Goal: Information Seeking & Learning: Learn about a topic

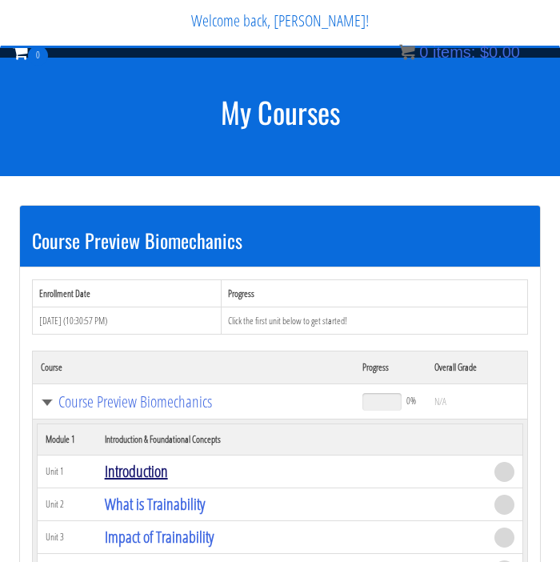
click at [150, 460] on link "Introduction" at bounding box center [136, 471] width 63 height 22
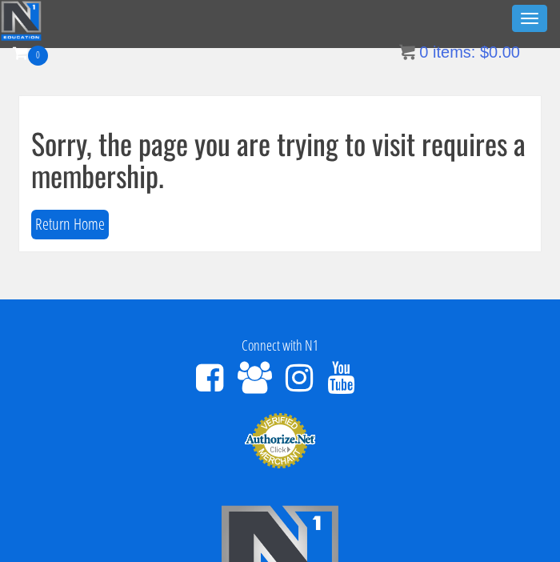
click at [212, 84] on div "0 Certs Course List Events FREE Course Course Preview – Biomechanics Course Pre…" at bounding box center [280, 64] width 535 height 46
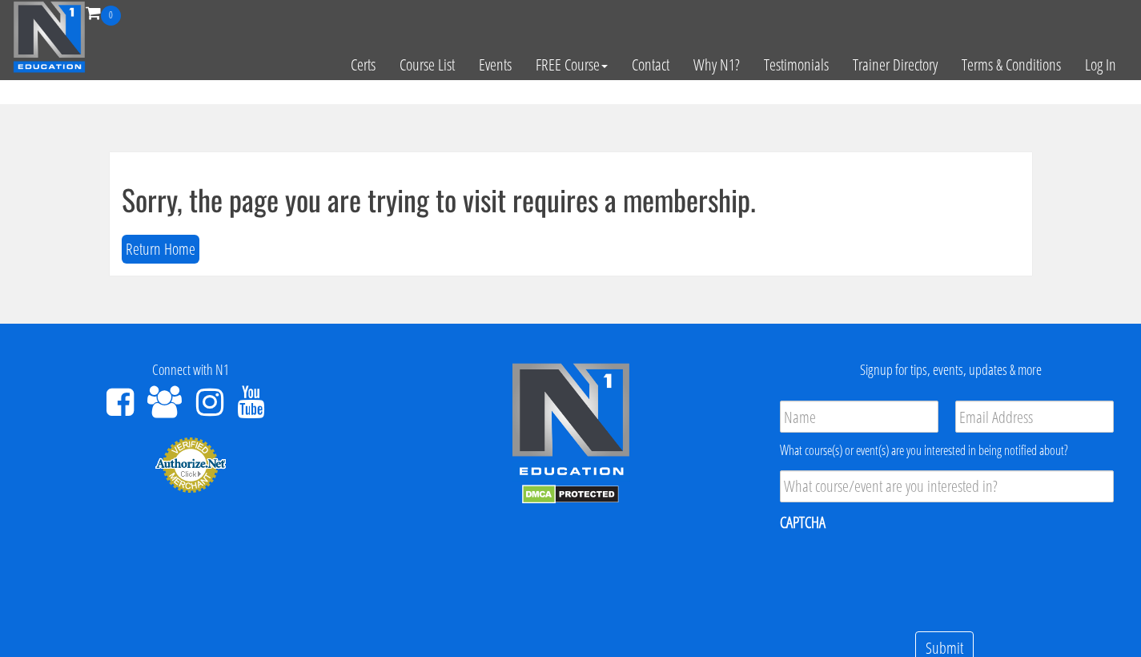
scroll to position [35, 0]
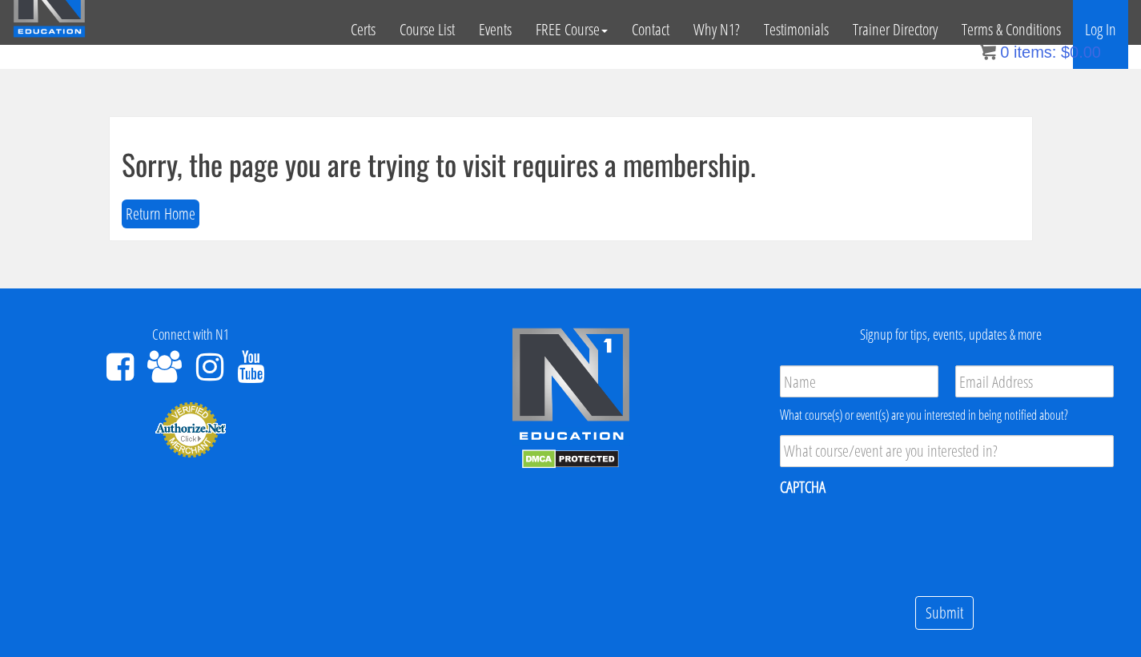
click at [1099, 21] on link "Log In" at bounding box center [1100, 29] width 55 height 78
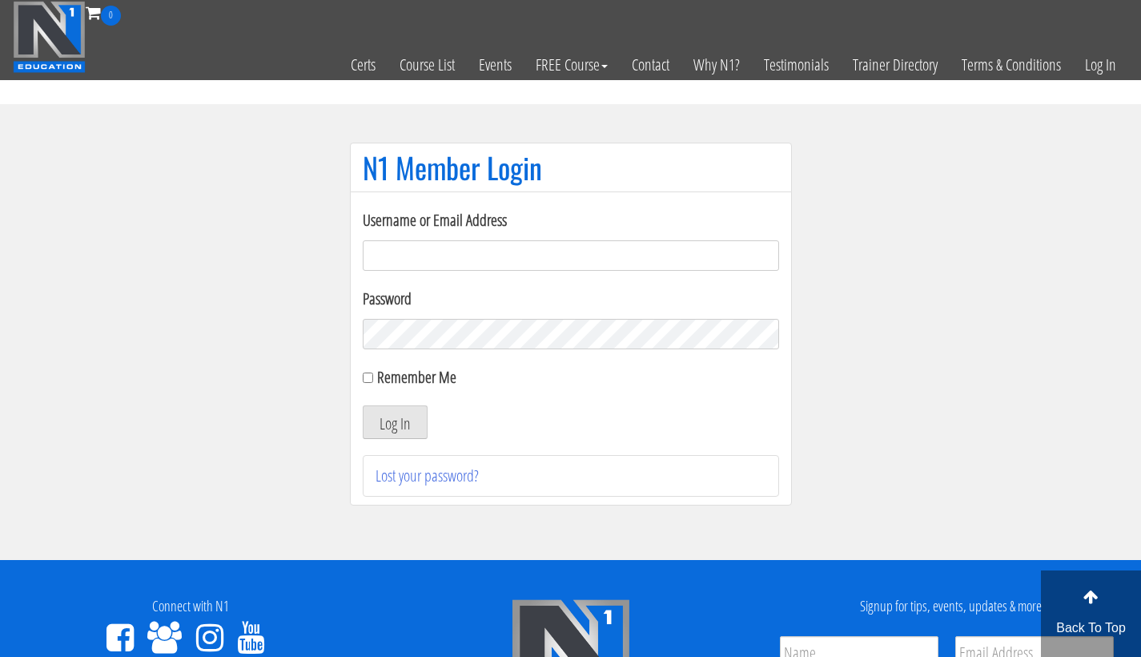
type input "darius.ossanlow@gmail.com"
click at [373, 379] on div "Remember Me" at bounding box center [571, 377] width 416 height 24
click at [371, 379] on input "Remember Me" at bounding box center [368, 377] width 10 height 10
checkbox input "true"
click at [399, 420] on button "Log In" at bounding box center [395, 422] width 65 height 34
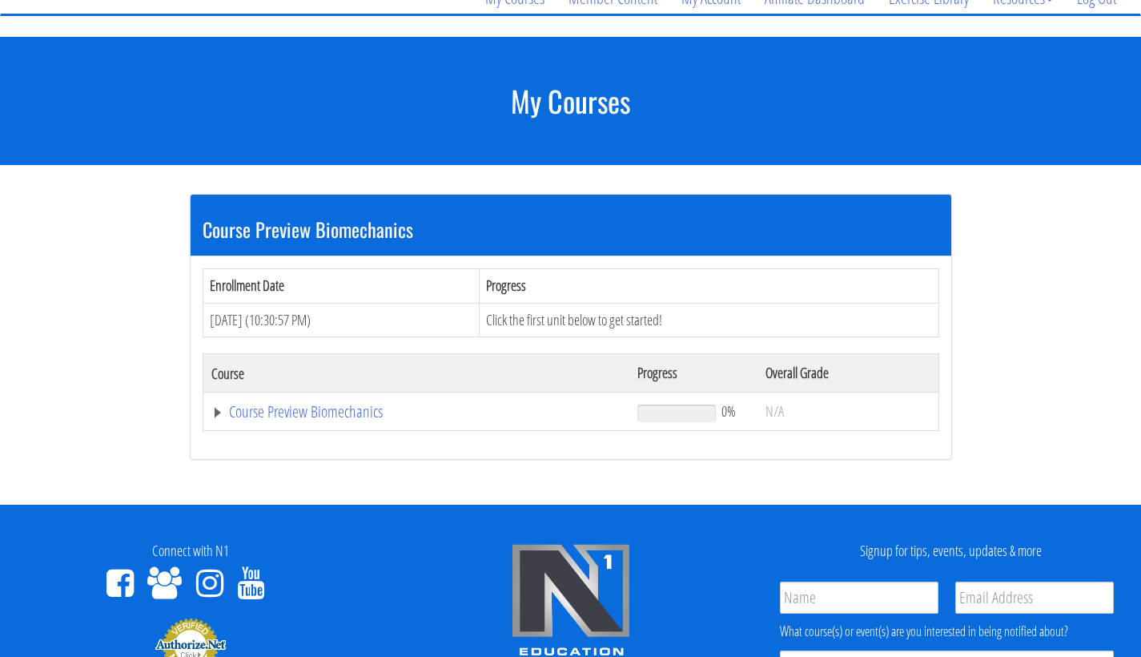
scroll to position [148, 0]
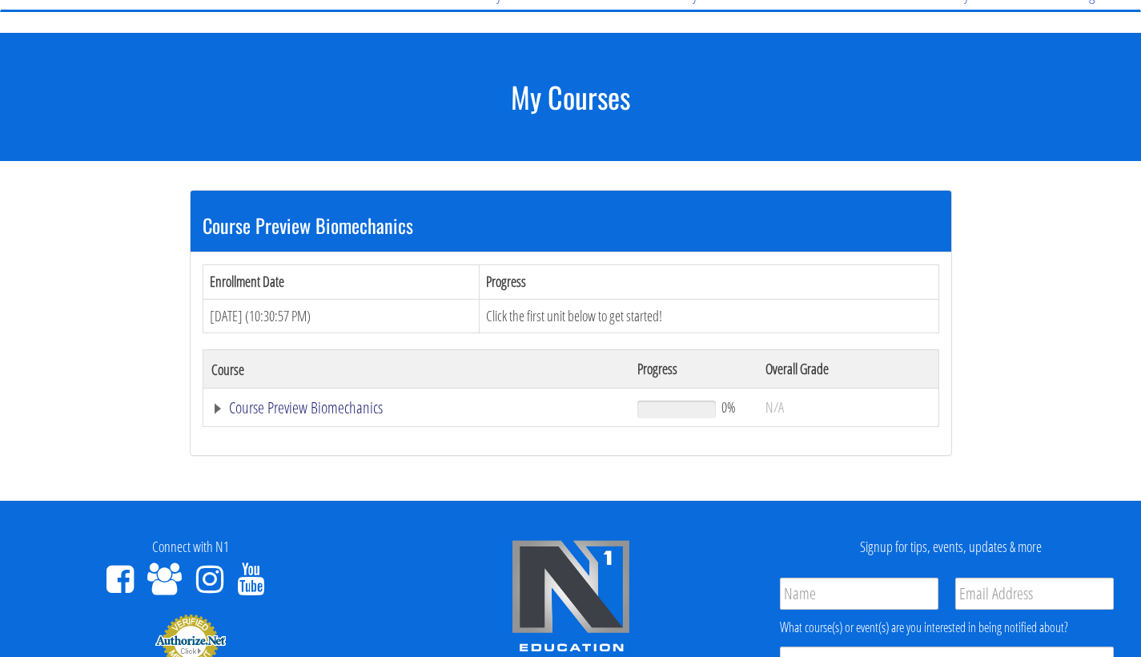
click at [281, 413] on link "Course Preview Biomechanics" at bounding box center [416, 408] width 411 height 16
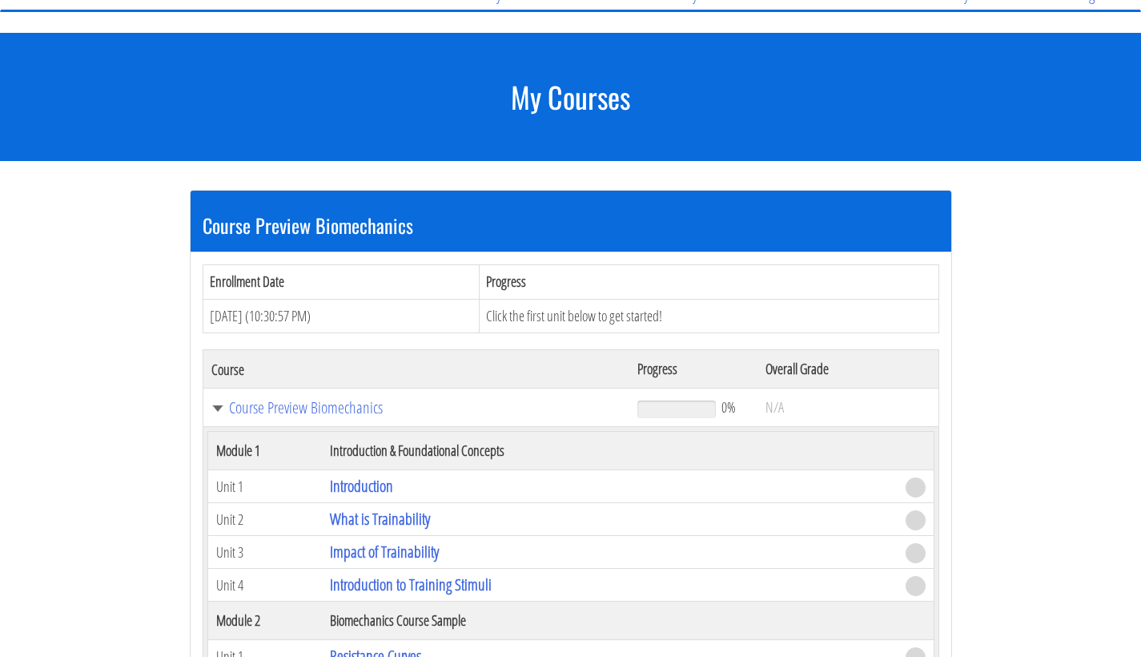
scroll to position [237, 0]
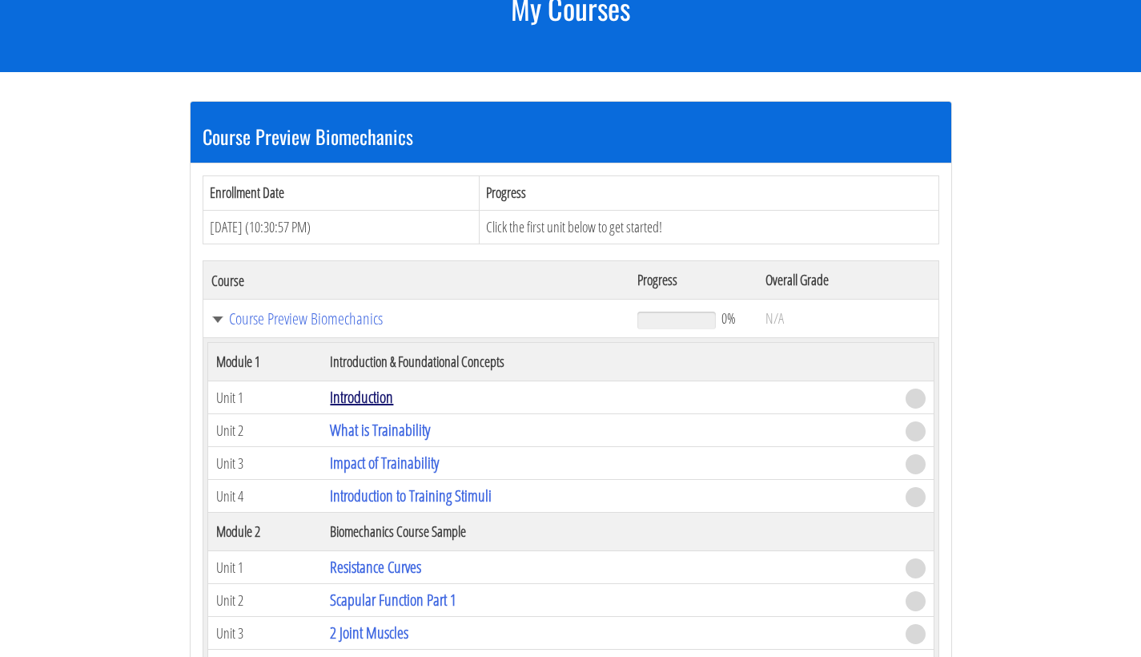
click at [370, 392] on link "Introduction" at bounding box center [361, 397] width 63 height 22
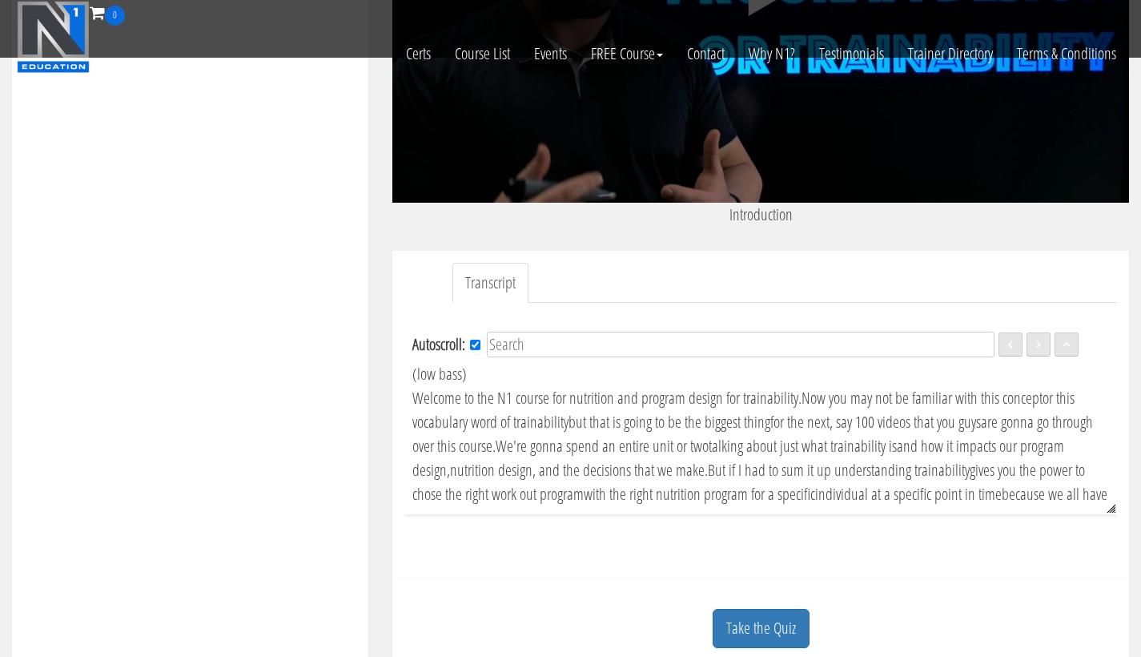
scroll to position [321, 0]
click at [360, 388] on div "Course Keywords Top Points Course Progress Course Preview Biomechanics 0% Modul…" at bounding box center [190, 240] width 356 height 904
click at [483, 387] on span "or this vocabulary word of trainability" at bounding box center [743, 410] width 662 height 46
click at [371, 389] on div "Course Keywords Top Points Course Progress Course Preview Biomechanics 0% Modul…" at bounding box center [190, 240] width 380 height 904
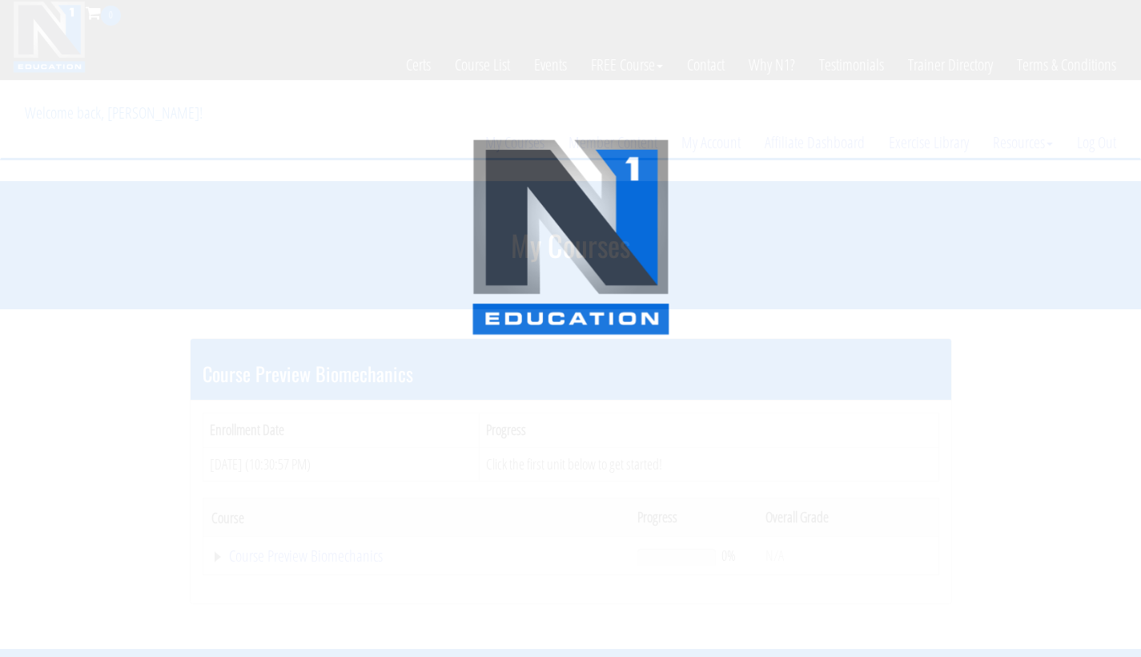
scroll to position [247, 0]
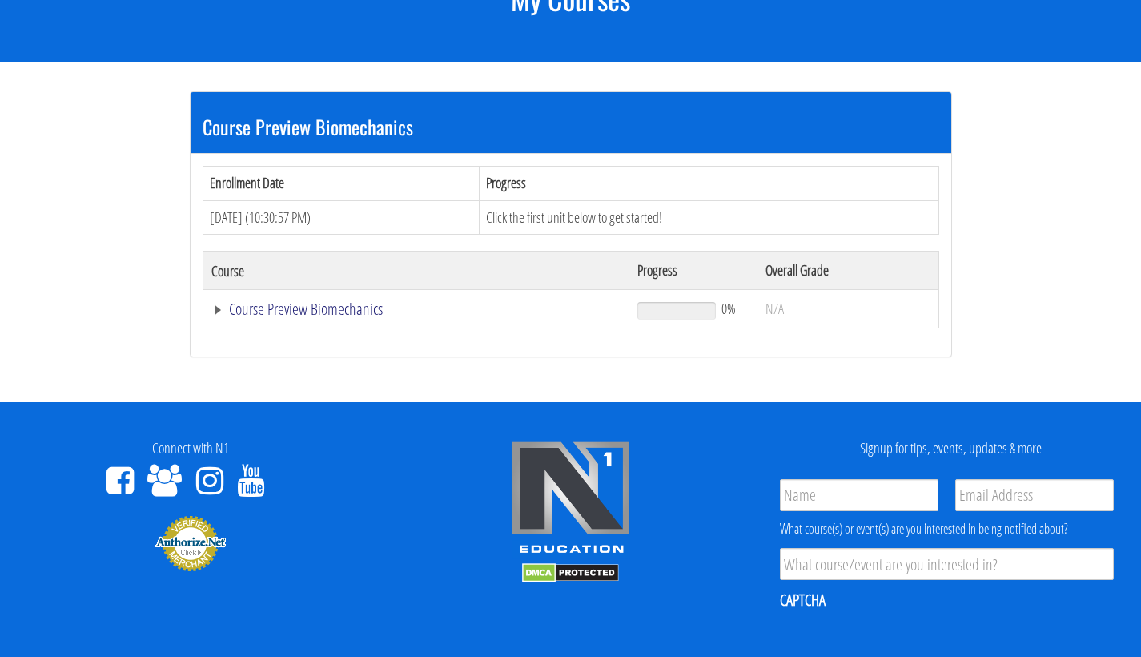
click at [314, 306] on link "Course Preview Biomechanics" at bounding box center [416, 309] width 411 height 16
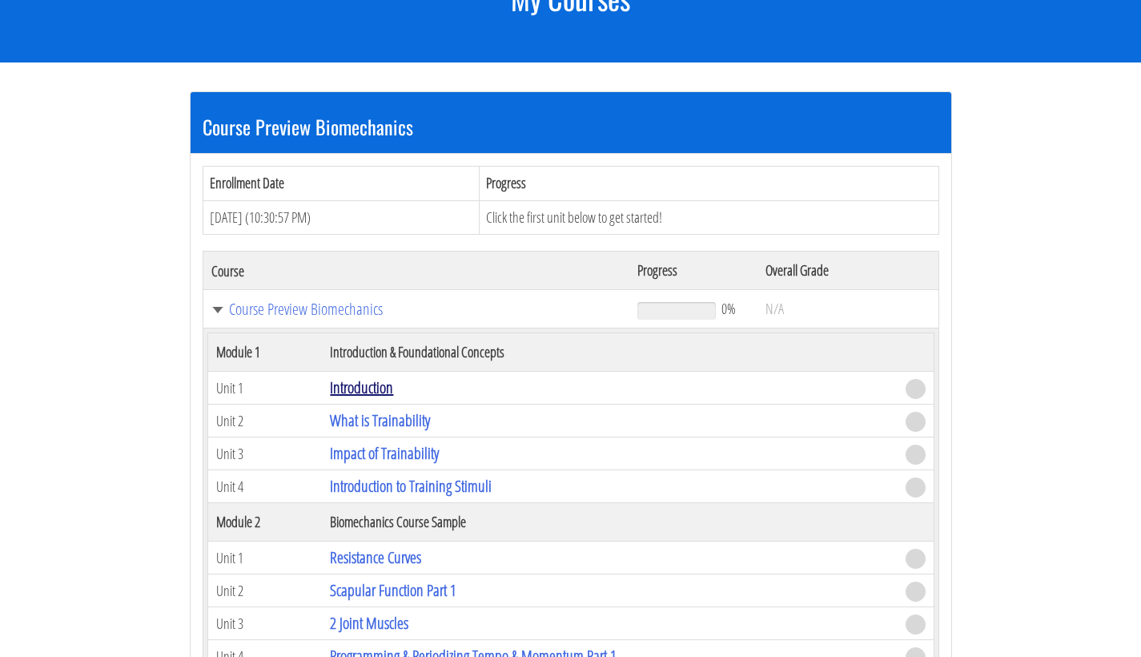
click at [368, 386] on link "Introduction" at bounding box center [361, 387] width 63 height 22
click at [371, 390] on link "Introduction" at bounding box center [361, 387] width 63 height 22
click at [353, 415] on link "What is Trainability" at bounding box center [380, 420] width 100 height 22
click at [572, 209] on td "Click the first unit below to get started!" at bounding box center [709, 217] width 459 height 34
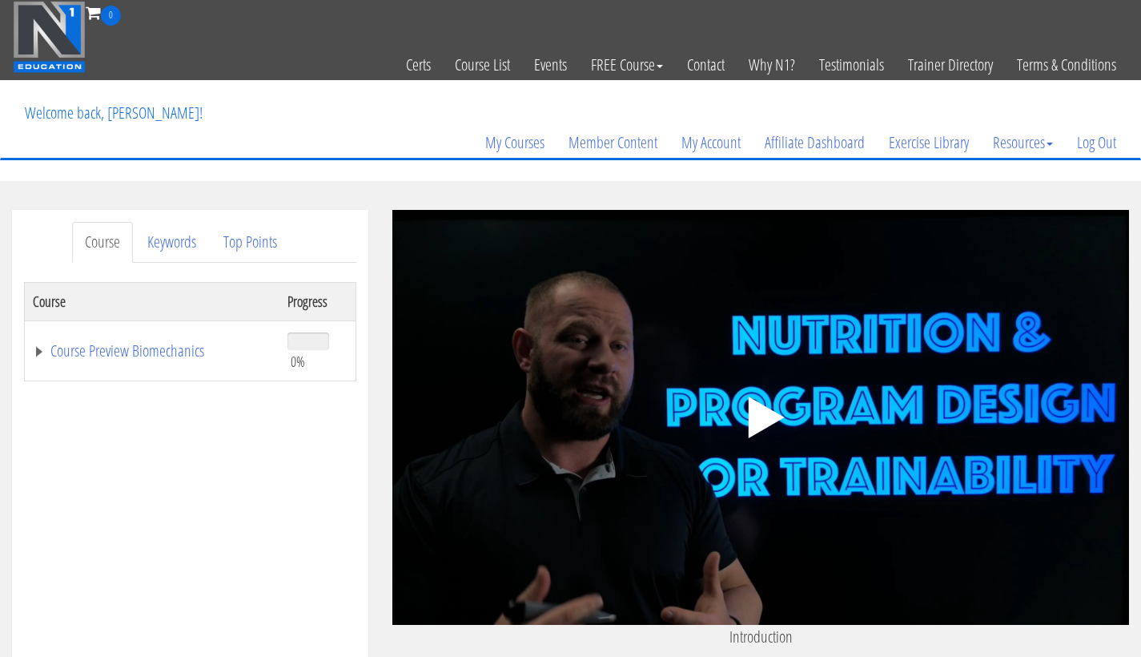
click at [749, 412] on polygon at bounding box center [767, 417] width 36 height 42
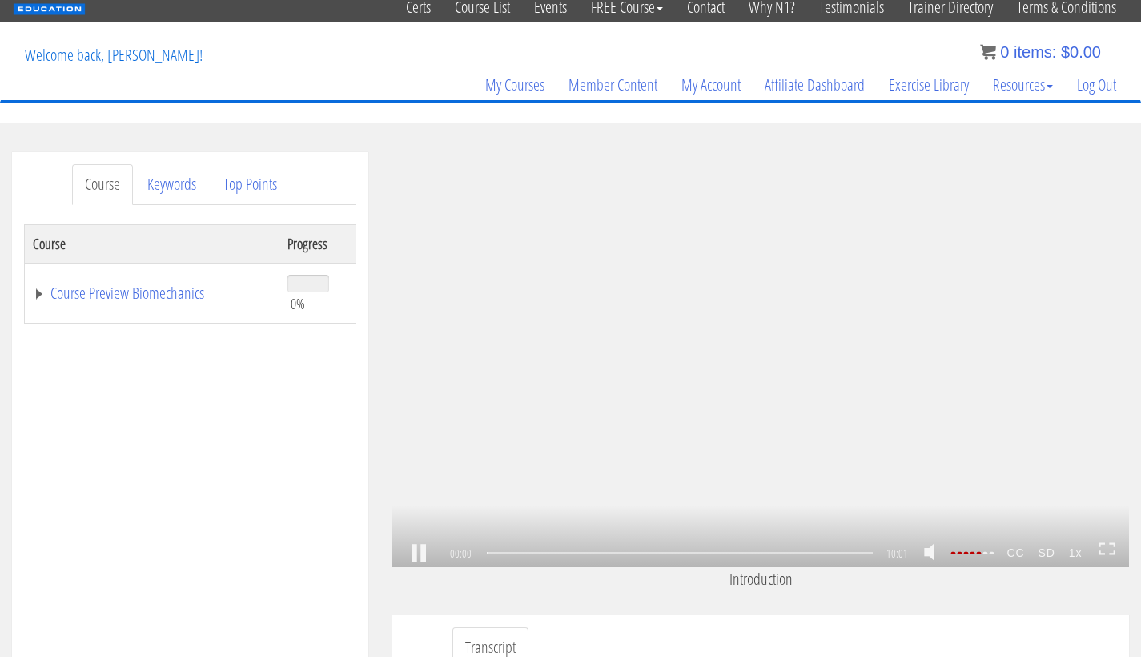
scroll to position [58, 0]
click at [994, 554] on div at bounding box center [971, 553] width 45 height 2
click at [1075, 551] on strong "1x" at bounding box center [1075, 553] width 27 height 26
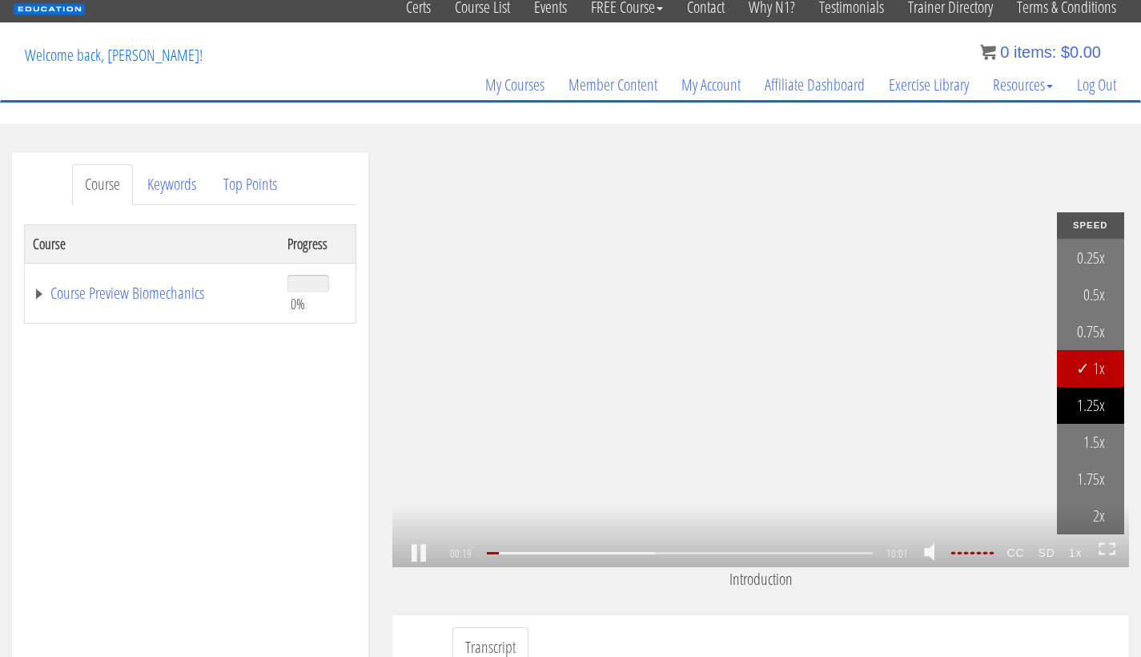
click at [1095, 406] on link "1.25x" at bounding box center [1090, 405] width 67 height 37
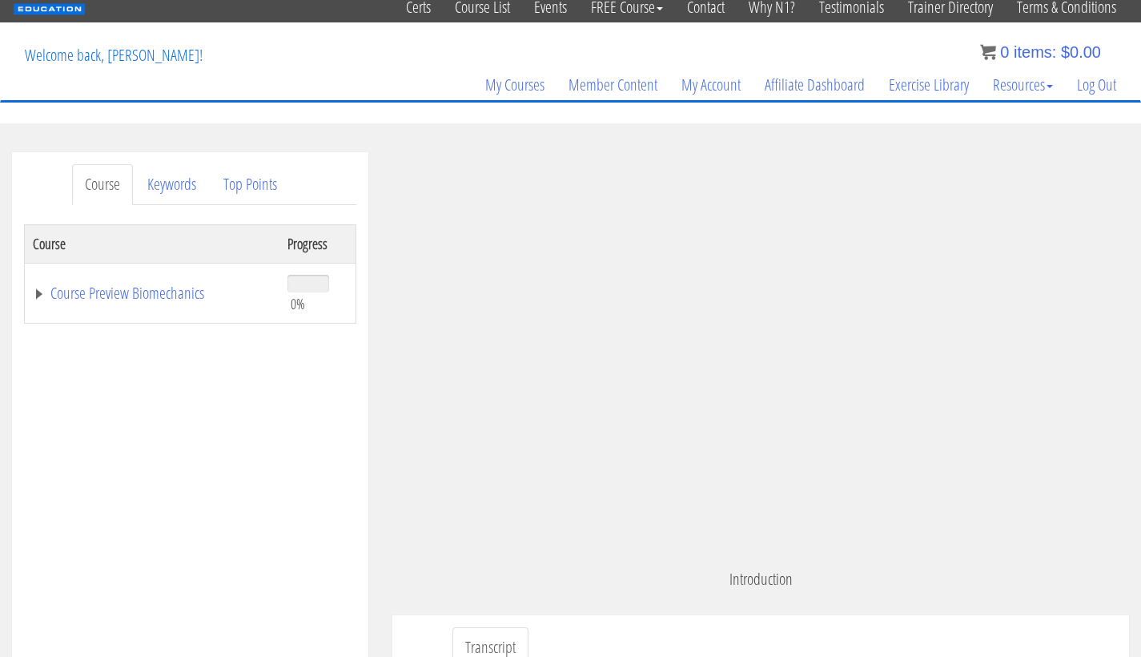
scroll to position [593, 0]
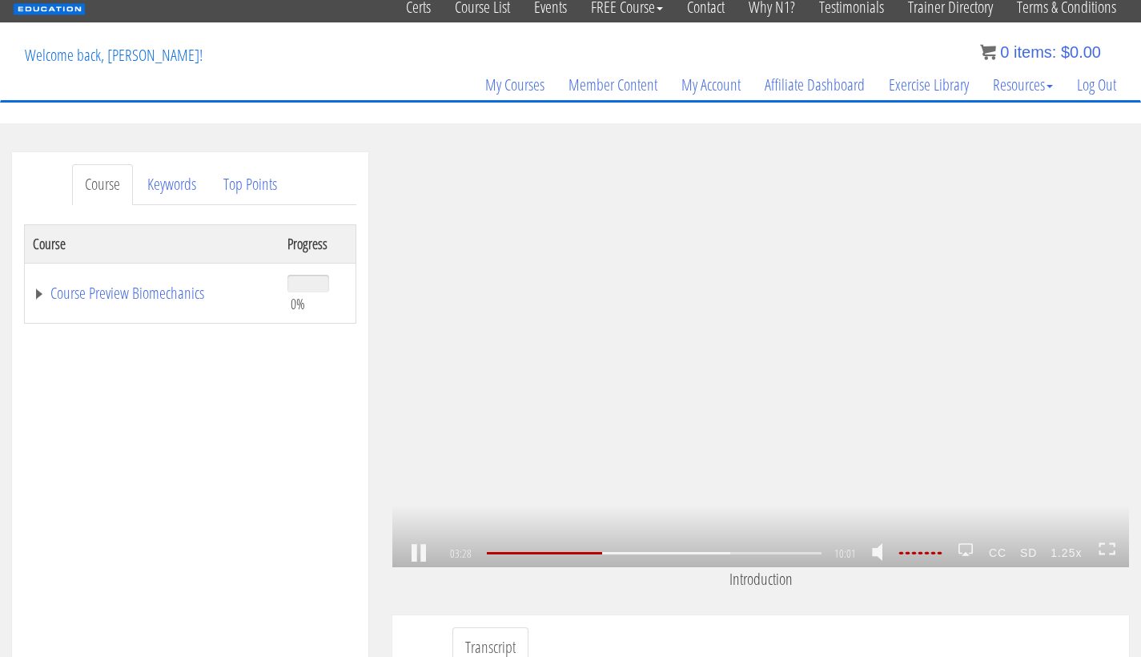
click at [768, 361] on rect at bounding box center [766, 359] width 6 height 22
click at [689, 342] on div "1.25x .a{fill:#000;opacity:0.65;}.b{fill:#fff;opacity:1.0;} .fp-color-play{opac…" at bounding box center [760, 359] width 737 height 415
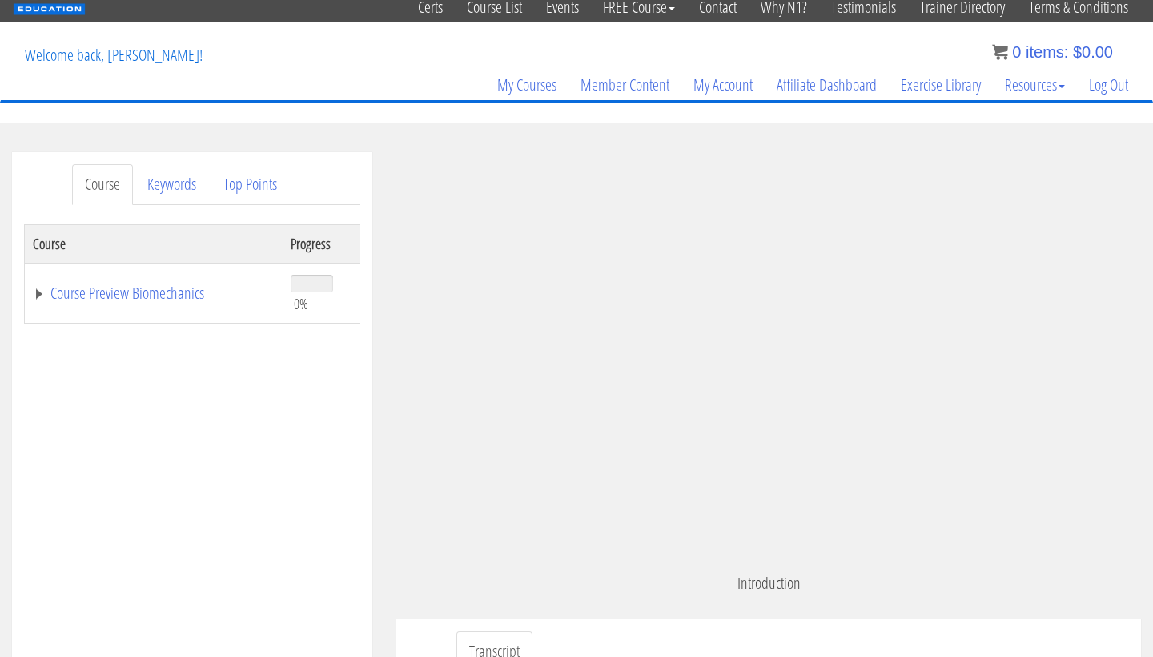
scroll to position [1717, 0]
click at [313, 284] on span at bounding box center [312, 284] width 42 height 18
click at [112, 289] on link "Course Preview Biomechanics" at bounding box center [154, 293] width 242 height 16
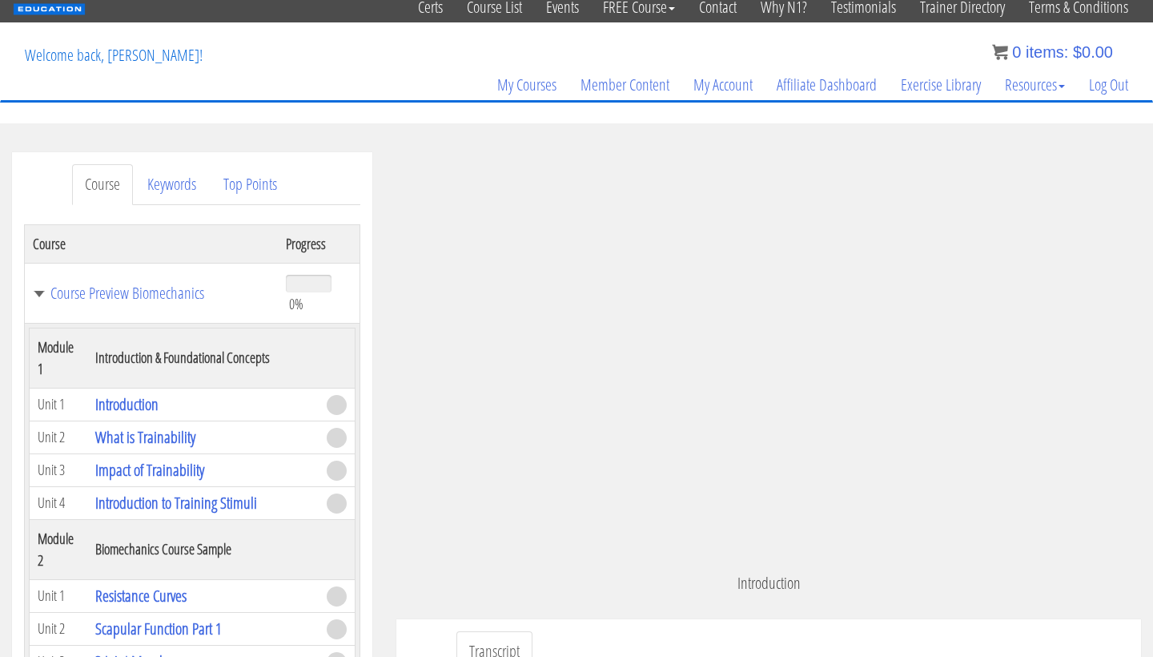
click at [333, 404] on span at bounding box center [337, 405] width 20 height 20
click at [163, 434] on link "What is Trainability" at bounding box center [145, 437] width 100 height 22
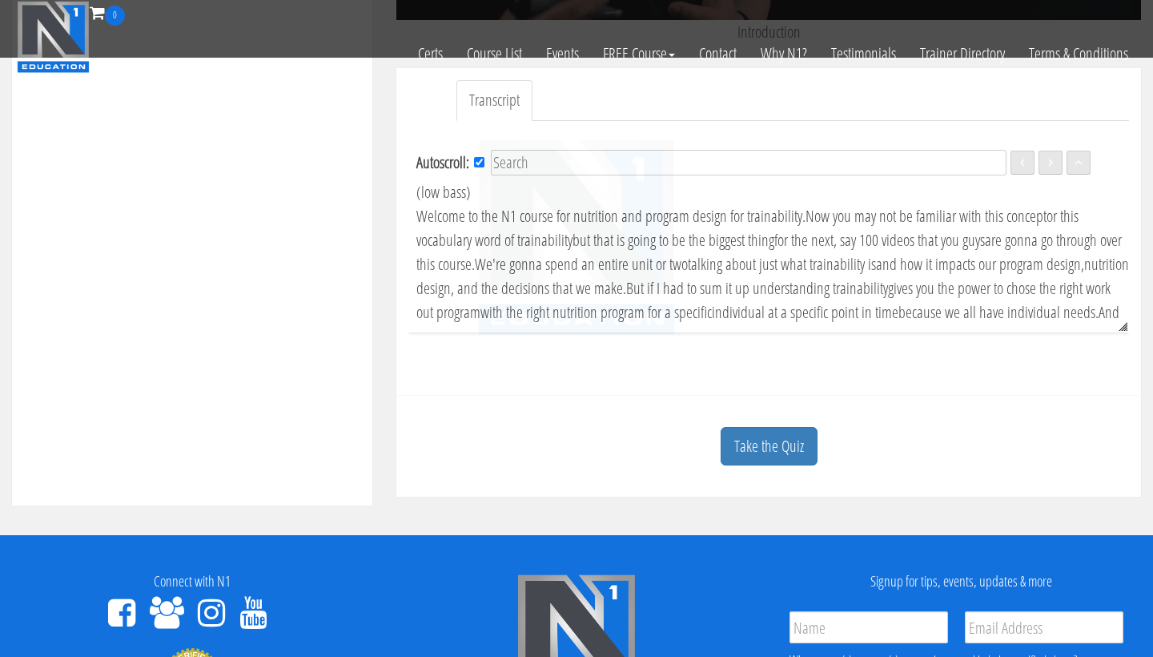
scroll to position [533, 0]
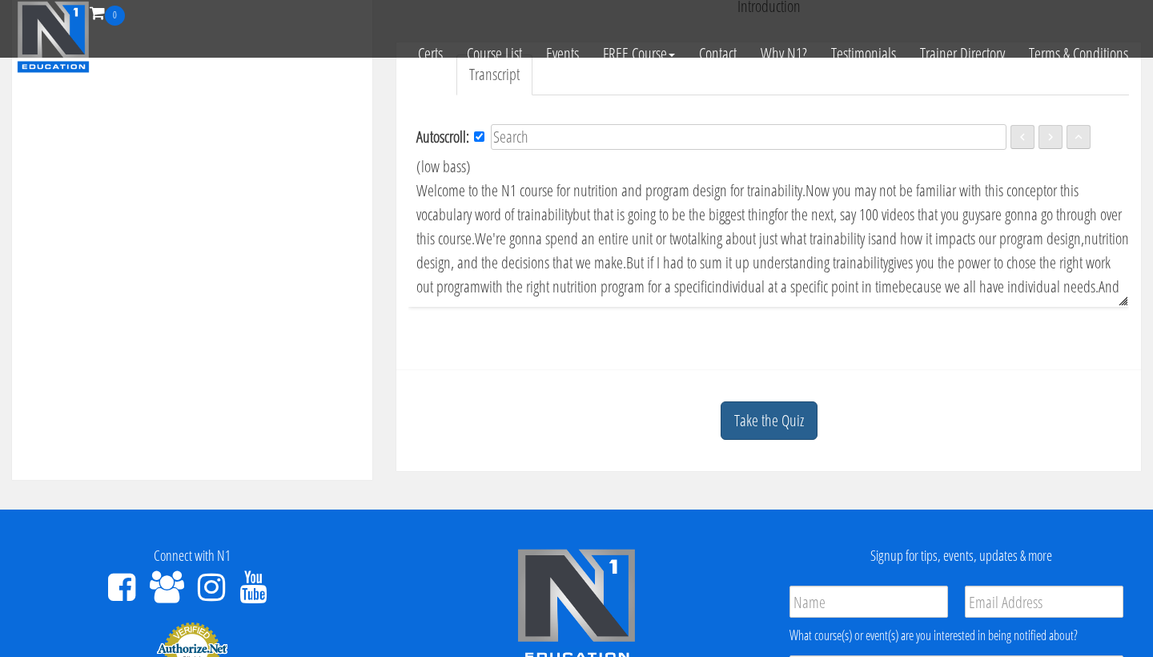
click at [745, 424] on link "Take the Quiz" at bounding box center [769, 420] width 97 height 39
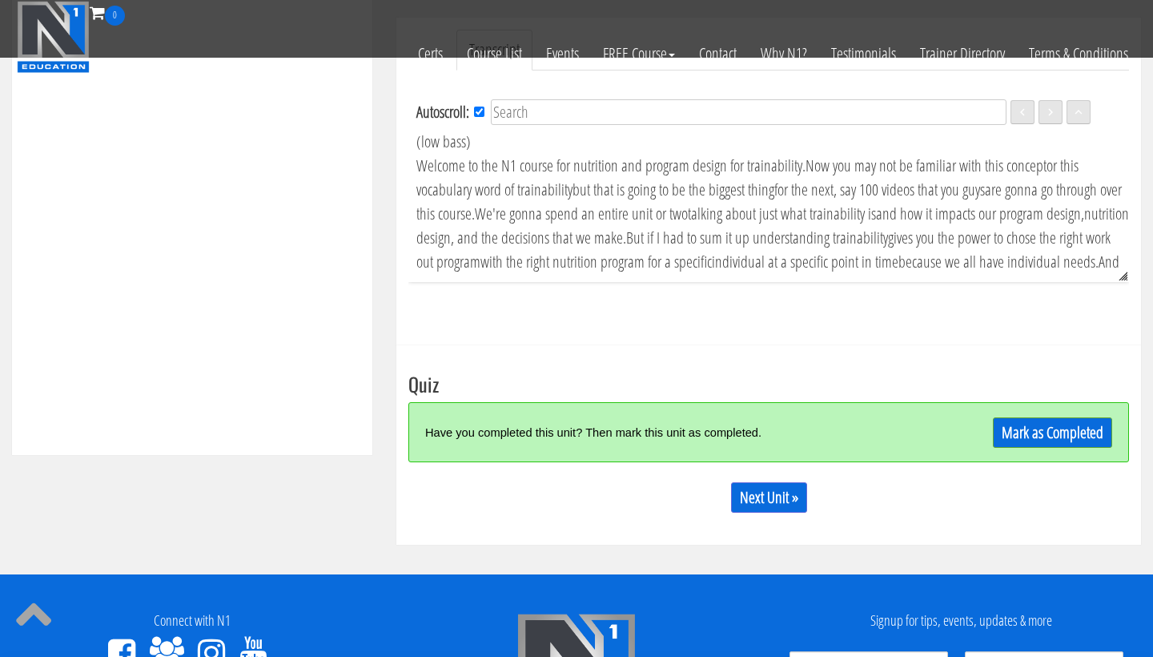
scroll to position [563, 0]
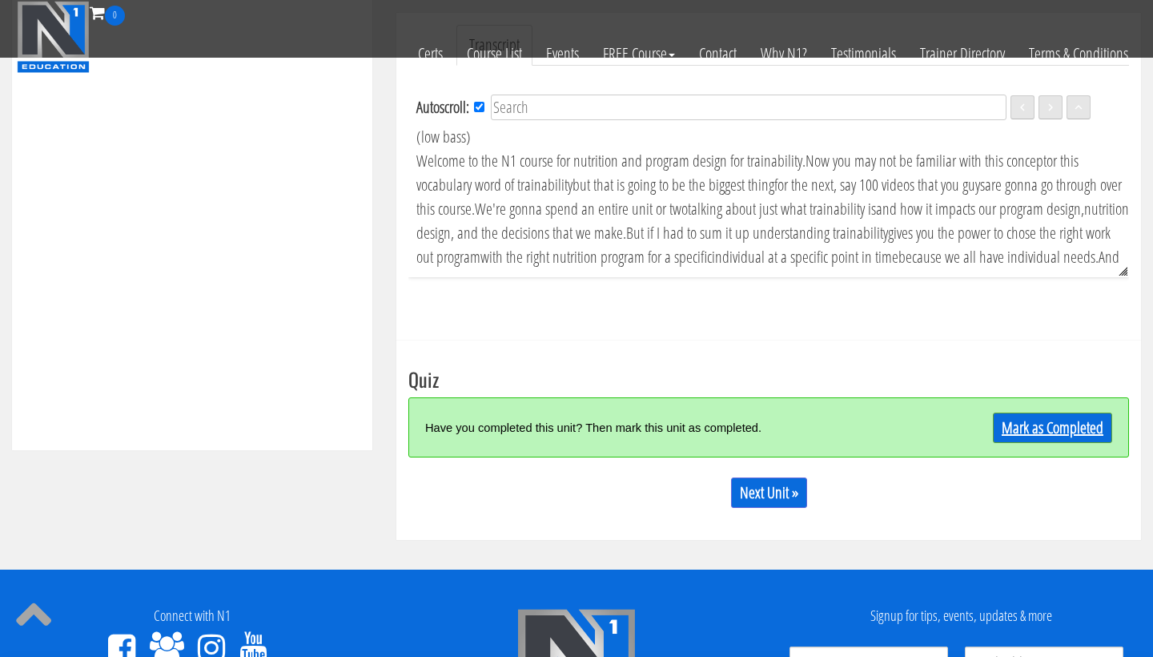
click at [1025, 424] on link "Mark as Completed" at bounding box center [1052, 427] width 119 height 30
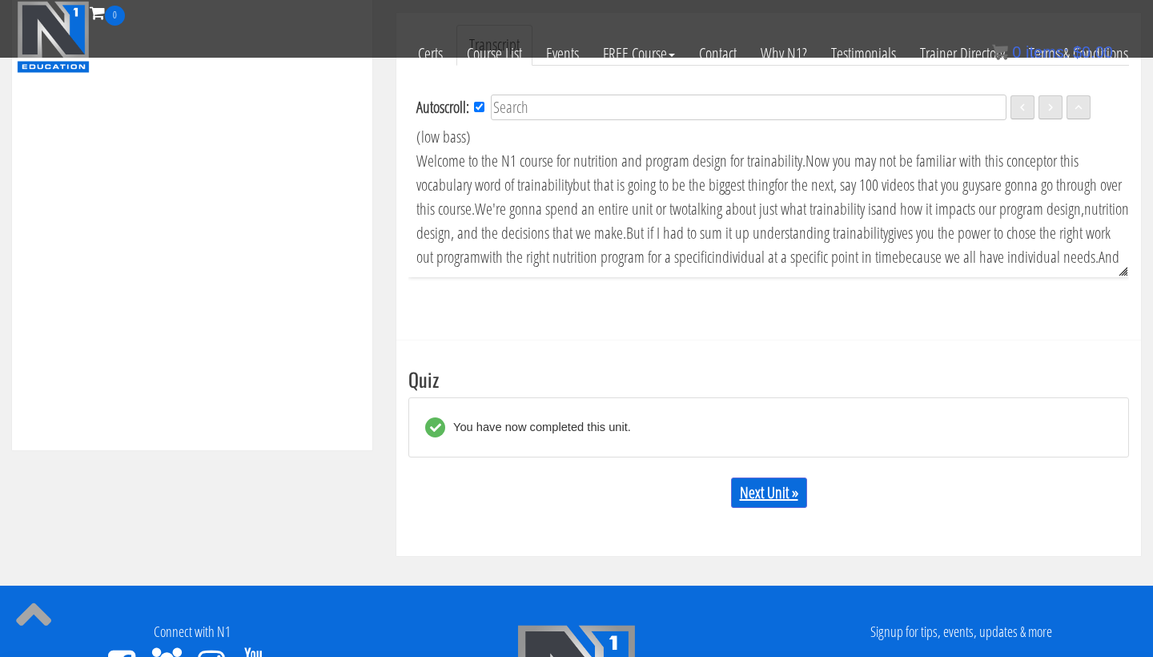
click at [765, 493] on link "Next Unit »" at bounding box center [769, 492] width 76 height 30
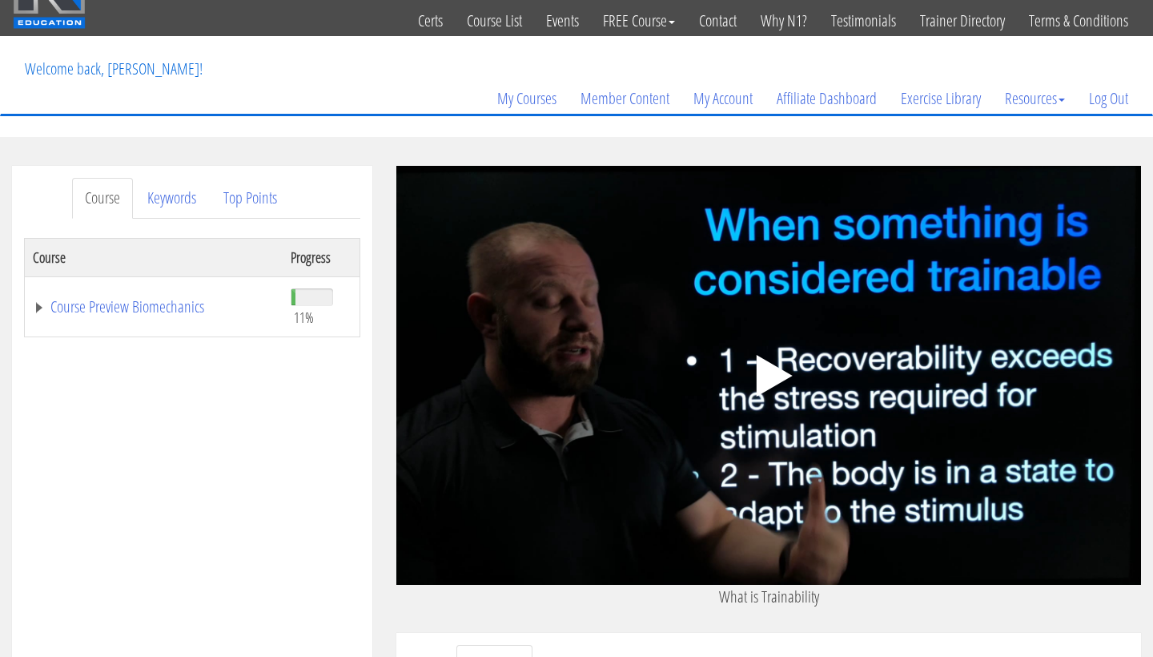
scroll to position [50, 0]
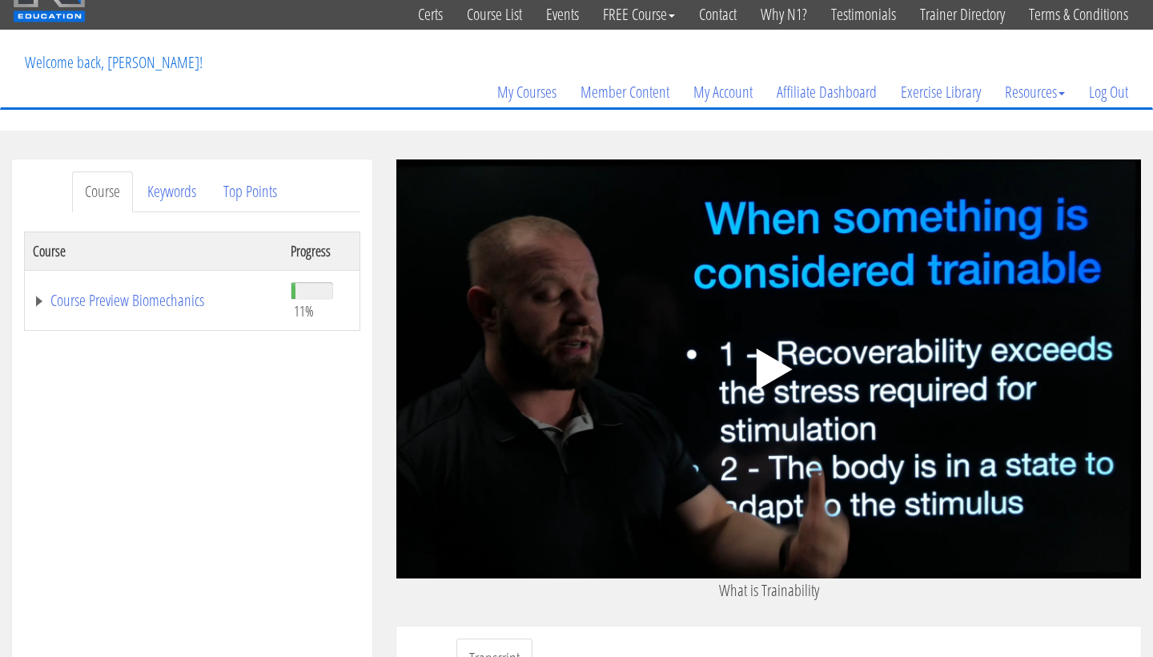
click at [767, 368] on polygon at bounding box center [775, 369] width 36 height 42
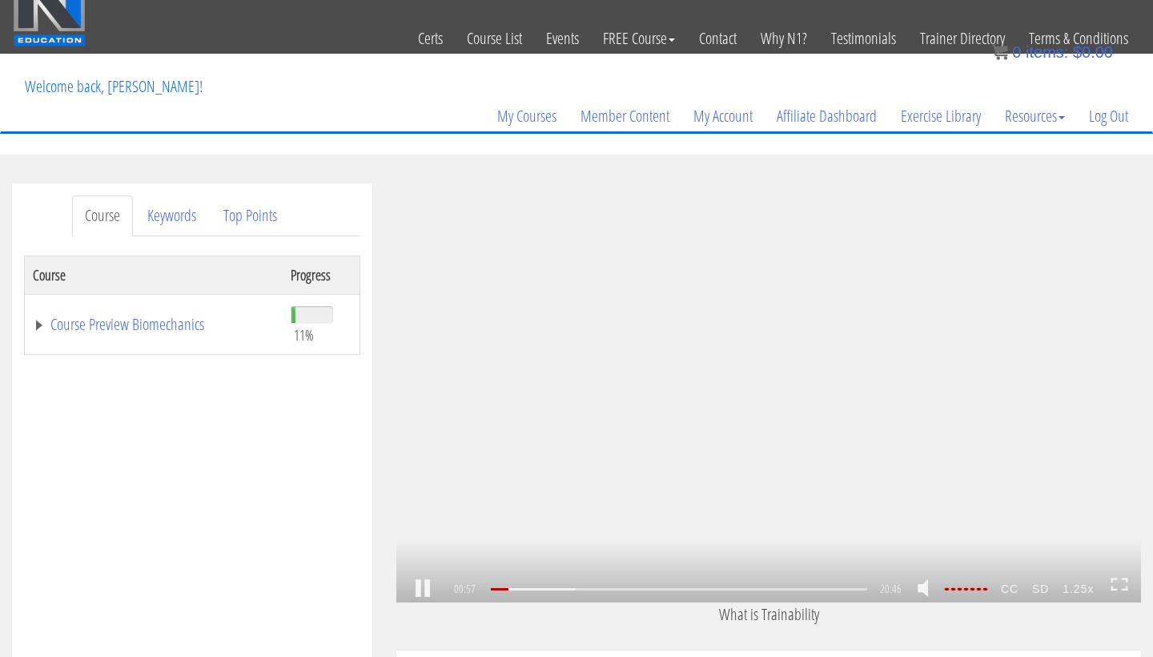
scroll to position [24, 0]
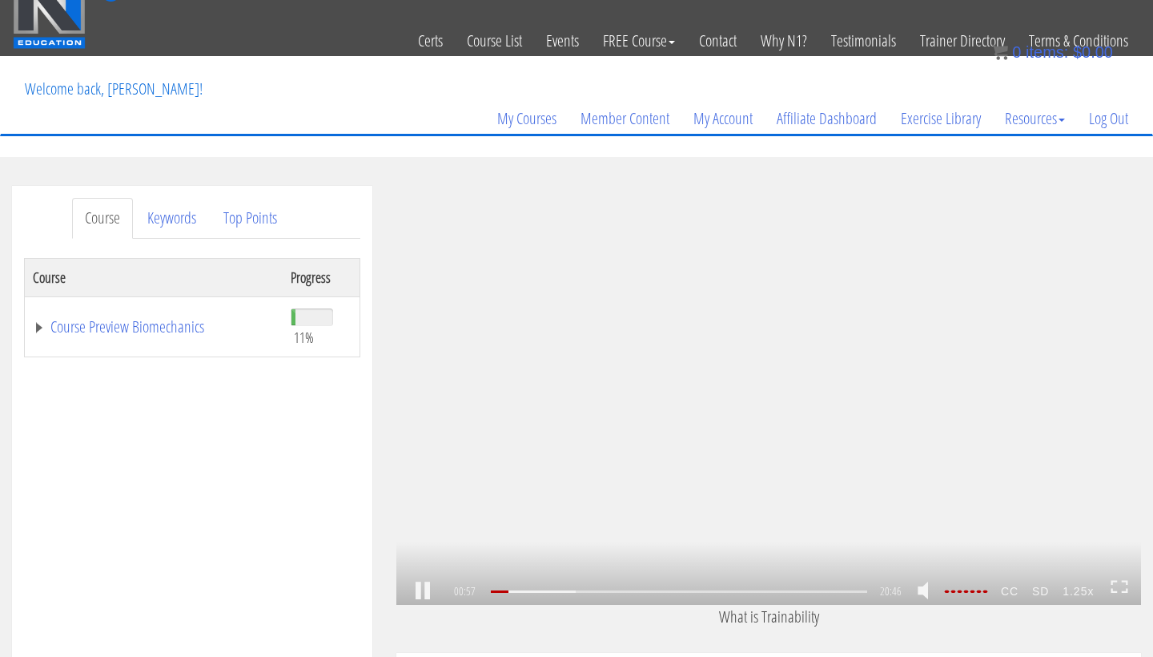
click at [704, 396] on div ".a{fill:#000;opacity:0.65;}.b{fill:#fff;opacity:1.0;} .fp-color-play{opacity:0.…" at bounding box center [768, 395] width 745 height 419
click at [739, 323] on div ".a{fill:#000;opacity:0.65;}.b{fill:#fff;opacity:1.0;} .fp-color-play{opacity:0.…" at bounding box center [768, 395] width 745 height 419
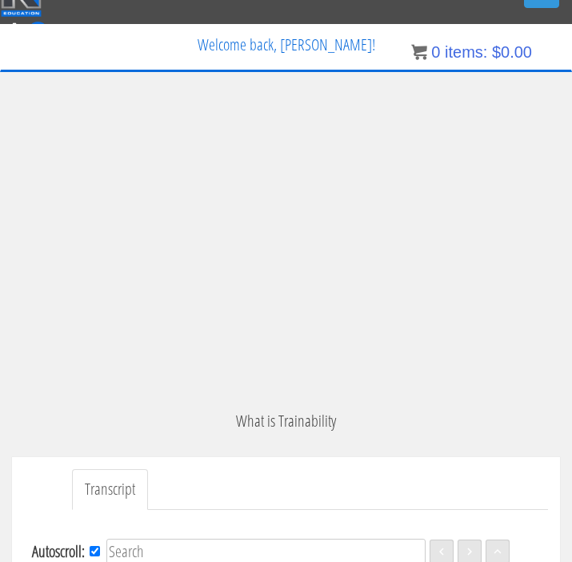
scroll to position [72, 0]
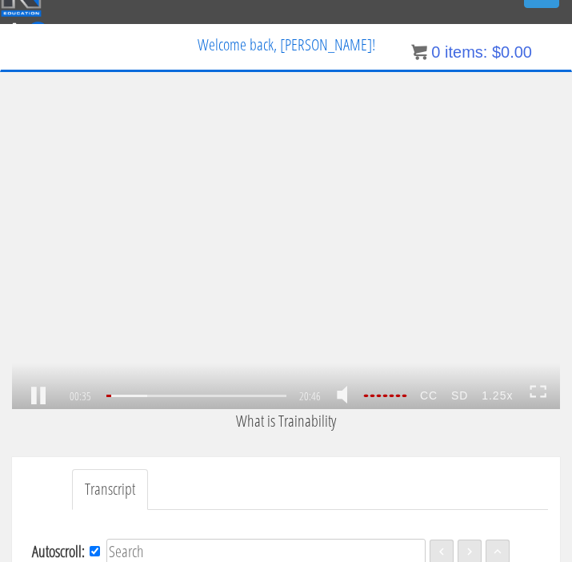
click at [40, 396] on link at bounding box center [38, 396] width 27 height 0
click at [186, 232] on div ".a{fill:#000;opacity:0.65;}.b{fill:#fff;opacity:1.0;} .fp-color-play{opacity:0.…" at bounding box center [286, 255] width 548 height 308
click at [78, 195] on div ".a{fill:#000;opacity:0.65;}.b{fill:#fff;opacity:1.0;} .fp-color-play{opacity:0.…" at bounding box center [286, 255] width 548 height 308
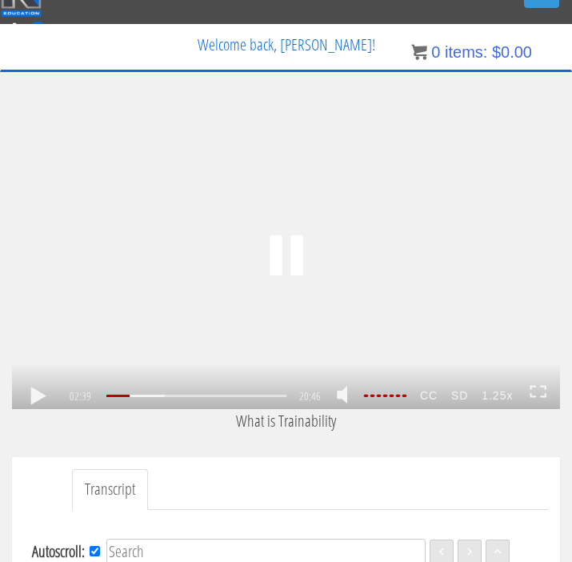
scroll to position [568, 0]
click at [78, 195] on div ".a{fill:#000;opacity:0.65;}.b{fill:#fff;opacity:1.0;} .fp-color-play{opacity:0.…" at bounding box center [286, 255] width 548 height 308
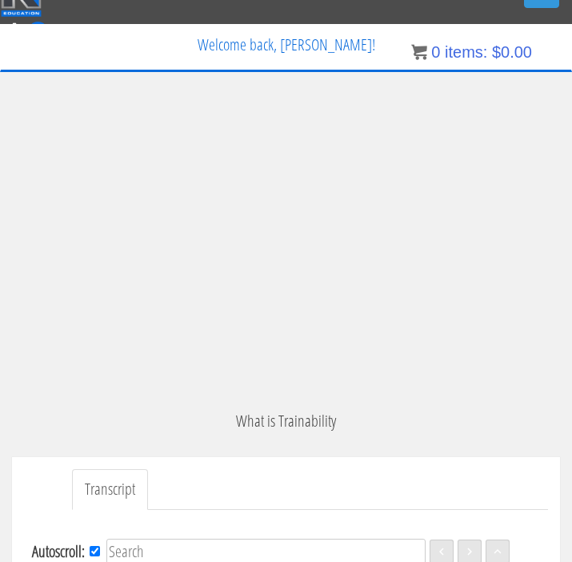
scroll to position [618, 0]
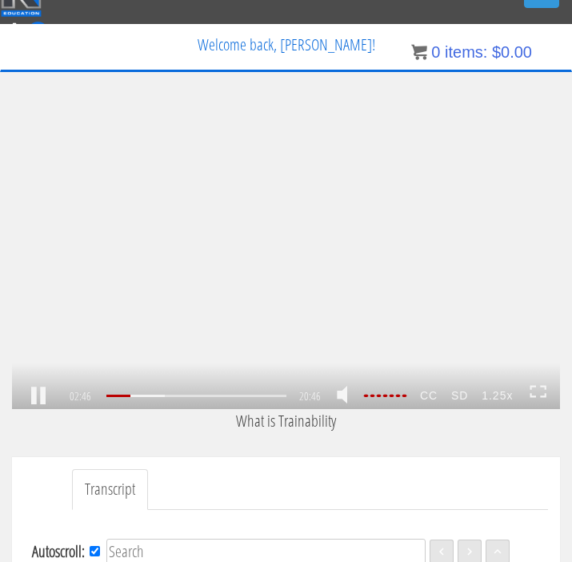
click at [44, 396] on link at bounding box center [38, 396] width 27 height 0
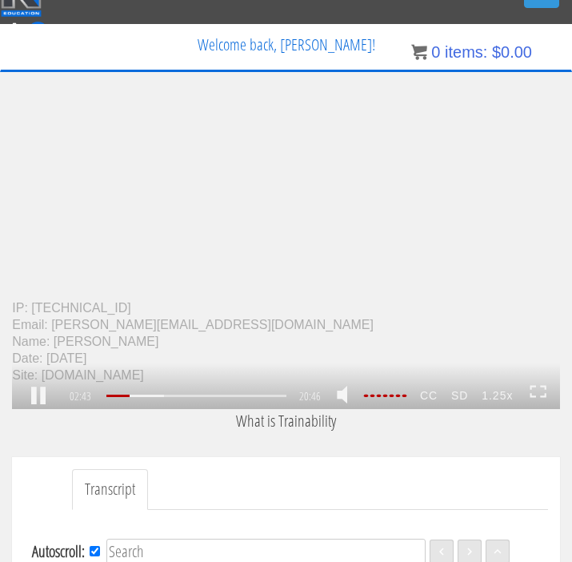
click at [107, 259] on div ".a{fill:#000;opacity:0.65;}.b{fill:#fff;opacity:1.0;} .fp-color-play{opacity:0.…" at bounding box center [286, 255] width 548 height 308
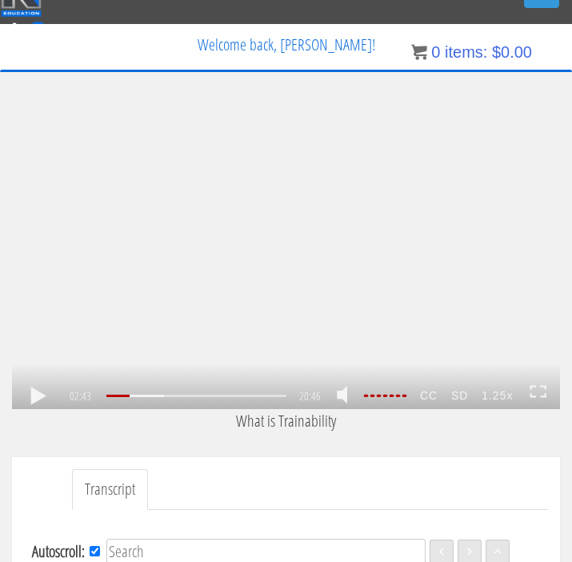
click at [94, 242] on div ".a{fill:#000;opacity:0.65;}.b{fill:#fff;opacity:1.0;} .fp-color-play{opacity:0.…" at bounding box center [286, 255] width 548 height 308
click at [191, 206] on div ".a{fill:#000;opacity:0.65;}.b{fill:#fff;opacity:1.0;} .fp-color-play{opacity:0.…" at bounding box center [286, 255] width 548 height 308
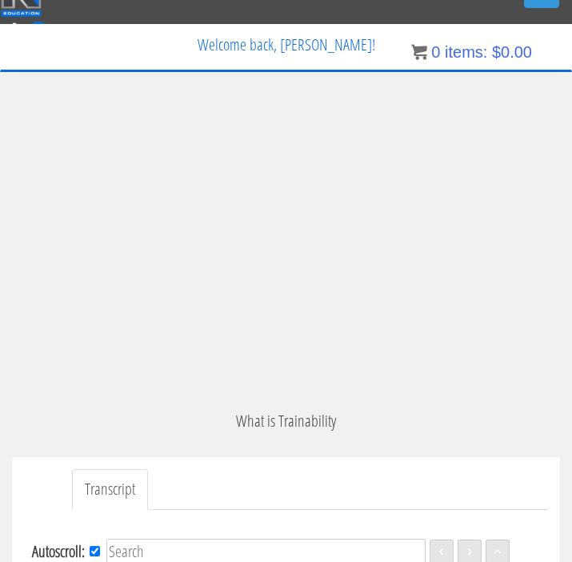
scroll to position [693, 0]
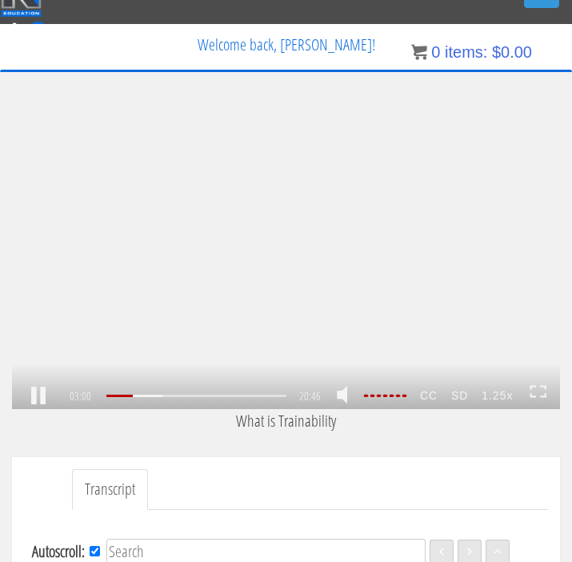
click at [167, 257] on div ".a{fill:#000;opacity:0.65;}.b{fill:#fff;opacity:1.0;} .fp-color-play{opacity:0.…" at bounding box center [286, 255] width 548 height 308
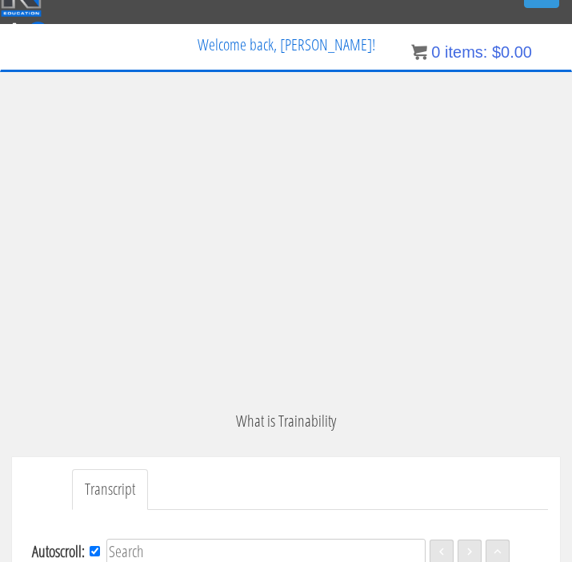
scroll to position [817, 0]
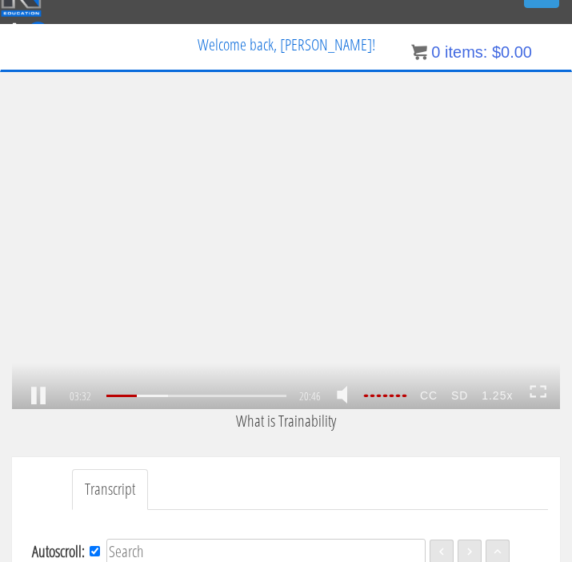
click at [38, 396] on link at bounding box center [38, 396] width 27 height 0
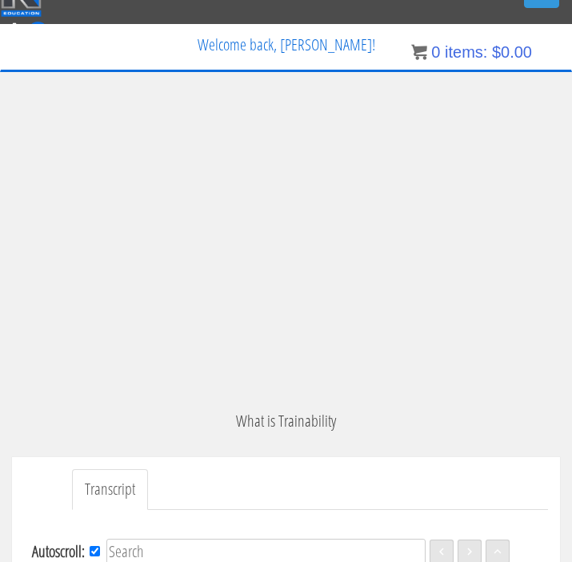
scroll to position [966, 0]
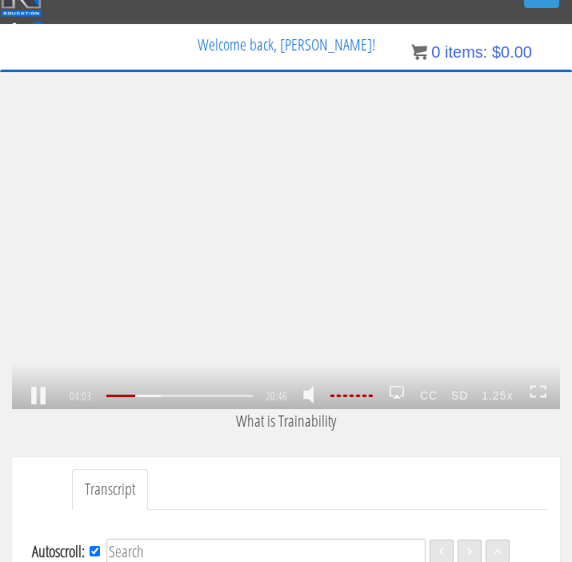
click at [43, 396] on link at bounding box center [38, 396] width 27 height 0
click at [27, 396] on link at bounding box center [38, 396] width 27 height 0
click at [38, 396] on link at bounding box center [38, 396] width 27 height 0
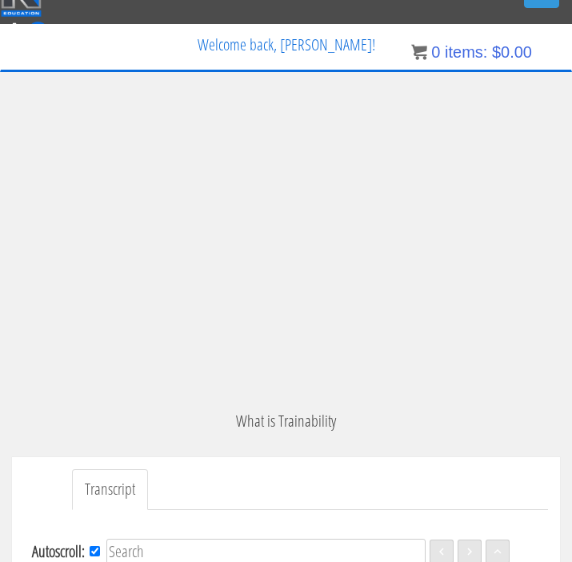
scroll to position [1065, 0]
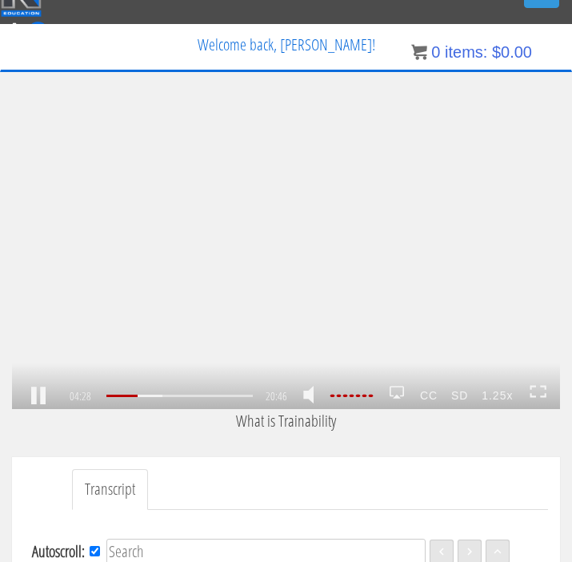
click at [35, 396] on link at bounding box center [38, 396] width 27 height 0
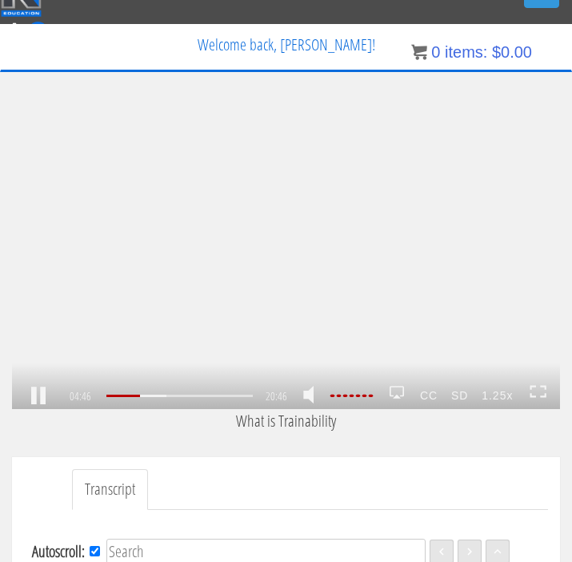
click at [78, 246] on div ".a{fill:#000;opacity:0.65;}.b{fill:#fff;opacity:1.0;} .fp-color-play{opacity:0.…" at bounding box center [286, 255] width 548 height 308
click at [70, 267] on div ".a{fill:#000;opacity:0.65;}.b{fill:#fff;opacity:1.0;} .fp-color-play{opacity:0.…" at bounding box center [286, 255] width 548 height 308
click at [41, 396] on link at bounding box center [38, 396] width 27 height 0
click at [114, 296] on div ".a{fill:#000;opacity:0.65;}.b{fill:#fff;opacity:1.0;} .fp-color-play{opacity:0.…" at bounding box center [286, 255] width 548 height 308
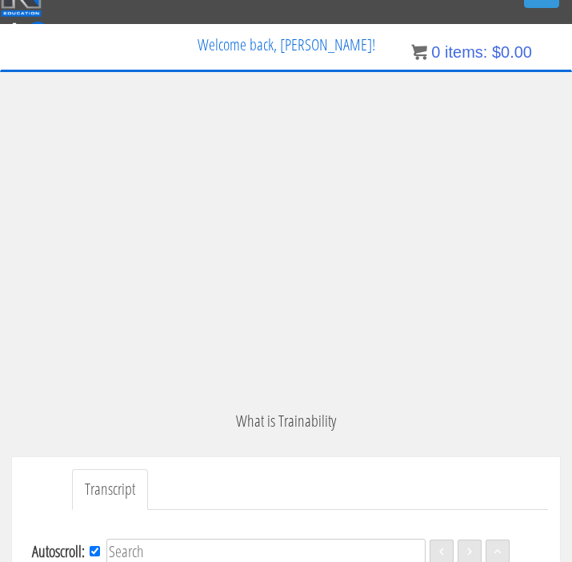
scroll to position [1536, 0]
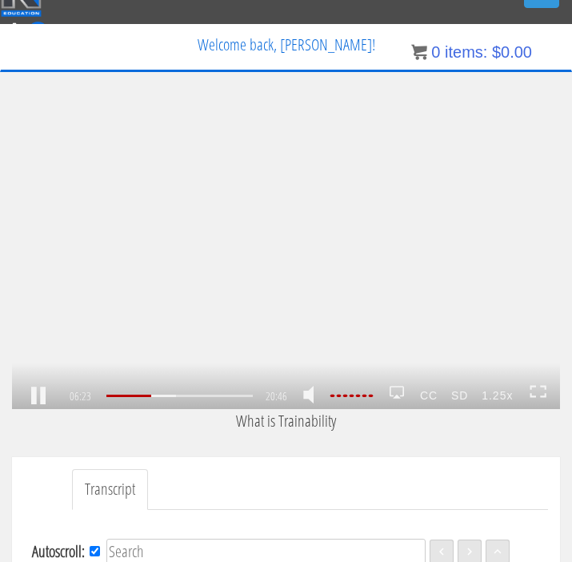
click at [28, 396] on link at bounding box center [38, 396] width 27 height 0
click at [40, 396] on link at bounding box center [38, 396] width 27 height 0
click at [41, 396] on link at bounding box center [38, 396] width 27 height 0
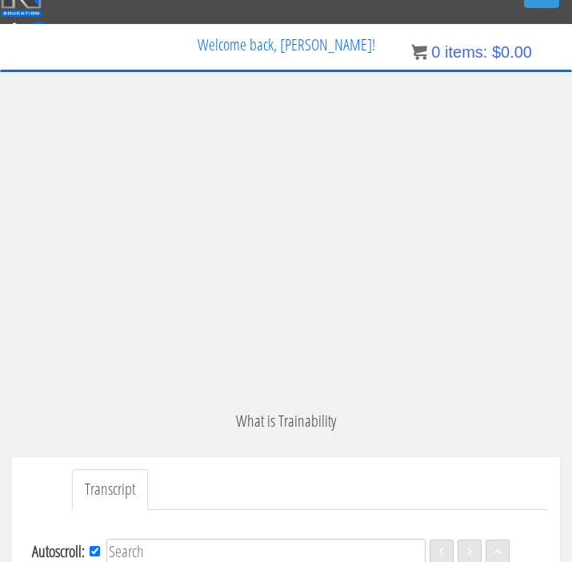
scroll to position [3175, 0]
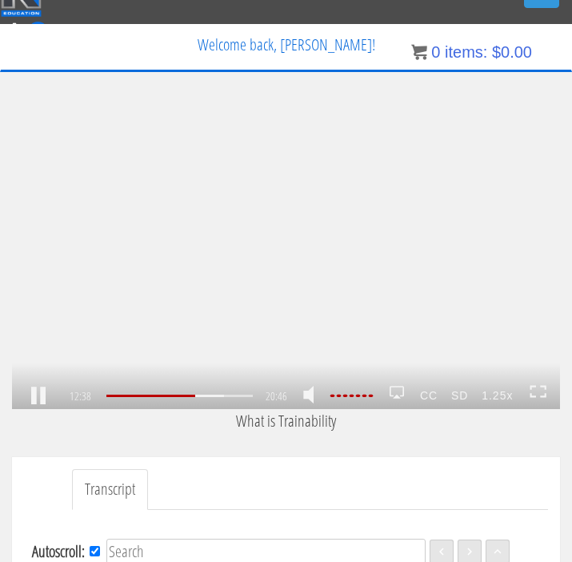
click at [136, 272] on div ".a{fill:#000;opacity:0.65;}.b{fill:#fff;opacity:1.0;} .fp-color-play{opacity:0.…" at bounding box center [286, 255] width 548 height 308
click at [191, 345] on div ".a{fill:#000;opacity:0.65;}.b{fill:#fff;opacity:1.0;} .fp-color-play{opacity:0.…" at bounding box center [286, 255] width 548 height 308
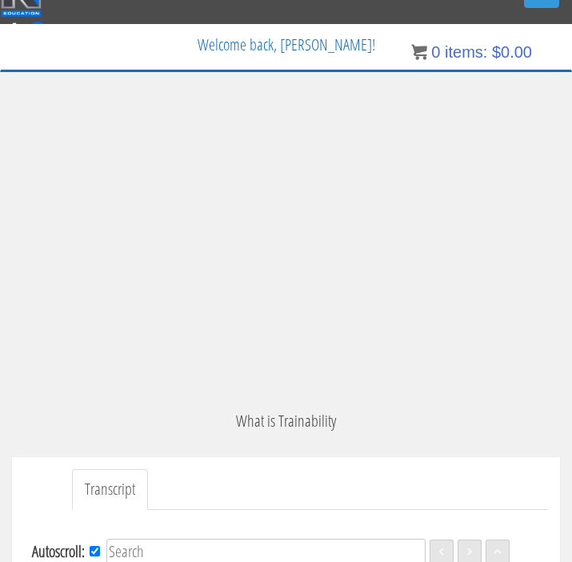
scroll to position [4019, 0]
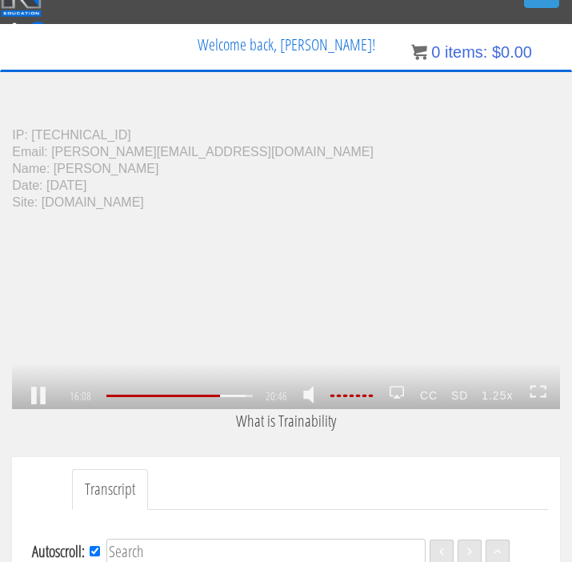
click at [43, 396] on link at bounding box center [38, 396] width 27 height 0
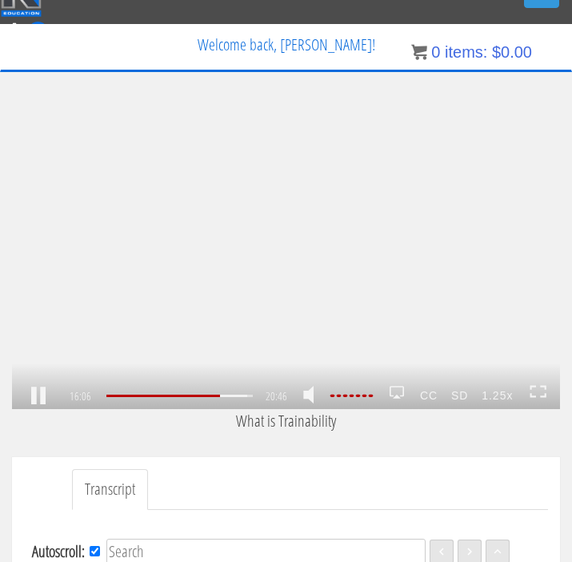
click at [40, 396] on link at bounding box center [38, 396] width 27 height 0
click at [98, 334] on div ".a{fill:#000;opacity:0.65;}.b{fill:#fff;opacity:1.0;} .fp-color-play{opacity:0.…" at bounding box center [286, 255] width 548 height 308
click at [75, 327] on div ".a{fill:#000;opacity:0.65;}.b{fill:#fff;opacity:1.0;} .fp-color-play{opacity:0.…" at bounding box center [286, 255] width 548 height 308
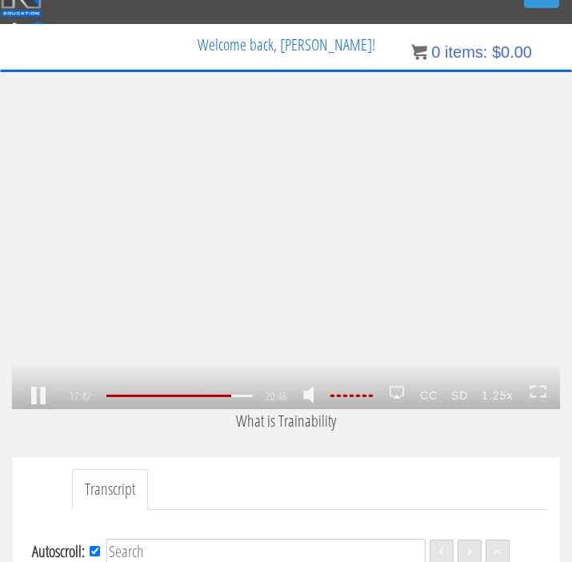
click at [31, 396] on link at bounding box center [38, 396] width 27 height 0
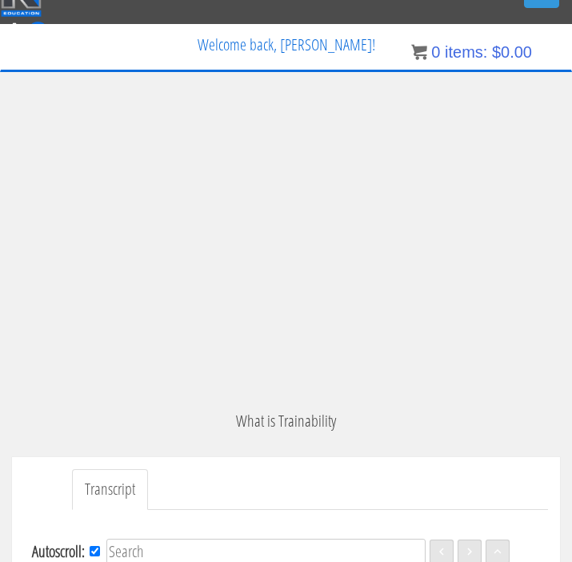
scroll to position [4490, 0]
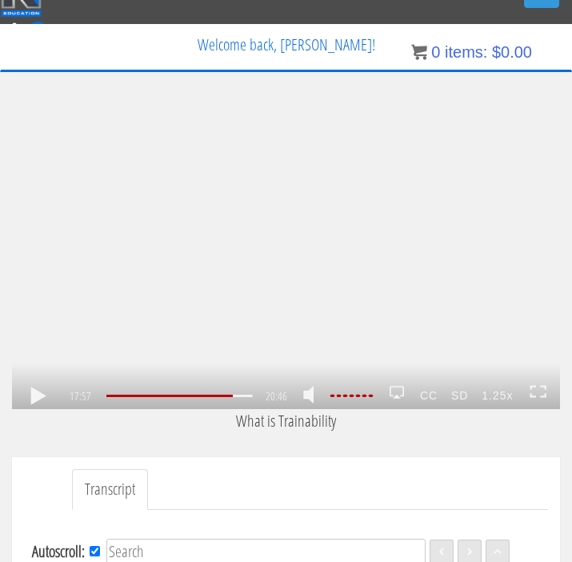
click at [195, 204] on div ".a{fill:#000;opacity:0.65;}.b{fill:#fff;opacity:1.0;} .fp-color-play{opacity:0.…" at bounding box center [286, 255] width 548 height 308
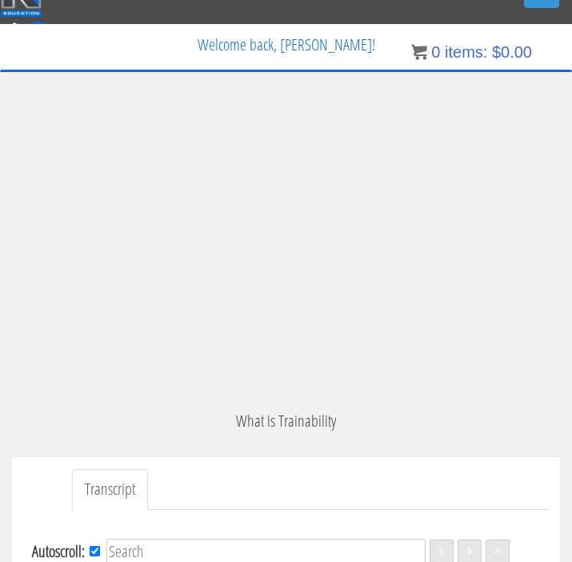
scroll to position [4614, 0]
click at [198, 239] on div ".a{fill:#000;opacity:0.65;}.b{fill:#fff;opacity:1.0;} .fp-color-play{opacity:0.…" at bounding box center [286, 255] width 548 height 308
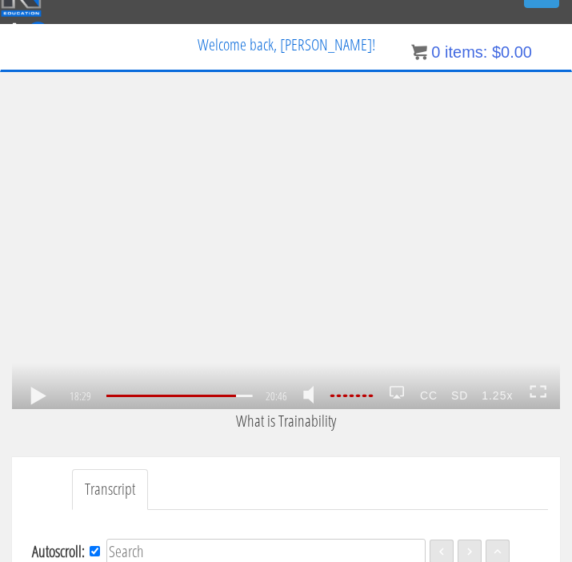
click at [173, 272] on div ".a{fill:#000;opacity:0.65;}.b{fill:#fff;opacity:1.0;} .fp-color-play{opacity:0.…" at bounding box center [286, 255] width 548 height 308
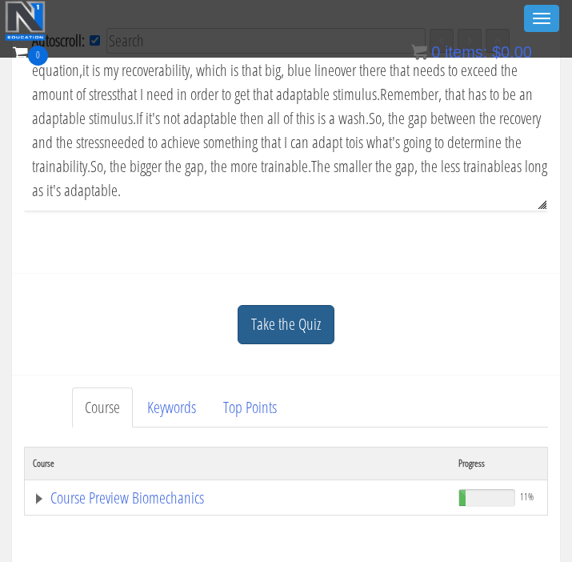
scroll to position [4962, 0]
click at [297, 327] on link "Take the Quiz" at bounding box center [286, 324] width 97 height 39
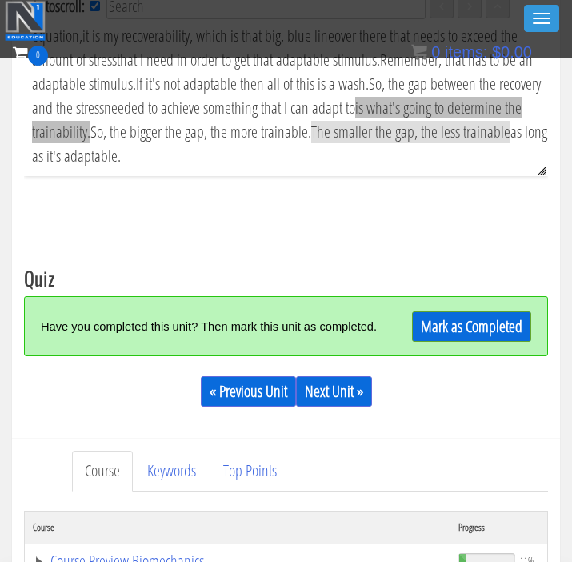
scroll to position [530, 0]
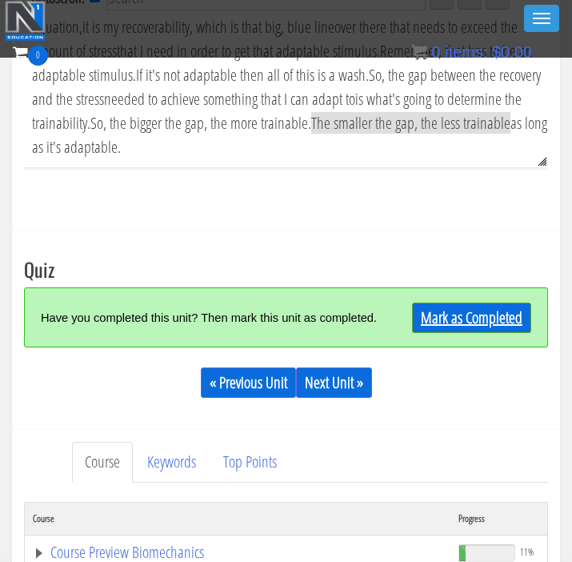
click at [484, 321] on link "Mark as Completed" at bounding box center [471, 318] width 119 height 30
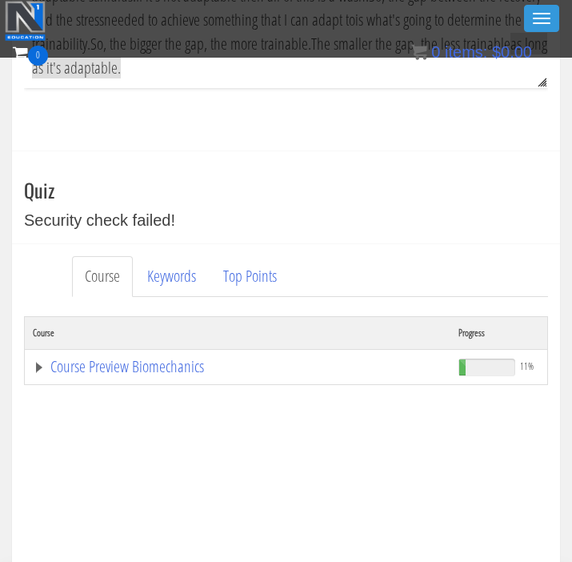
scroll to position [622, 0]
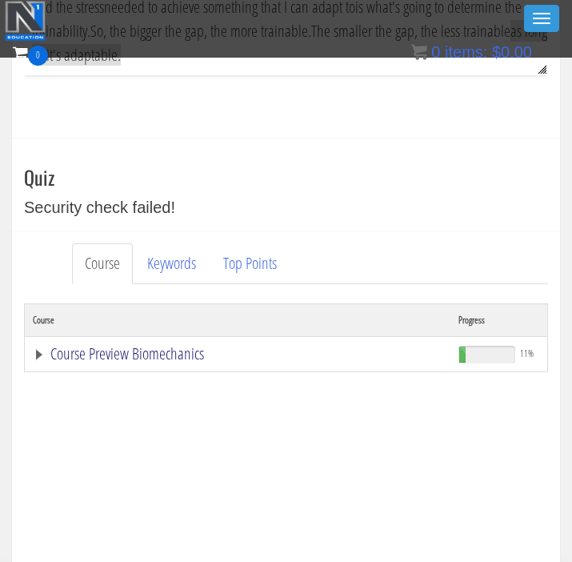
click at [121, 351] on link "Course Preview Biomechanics" at bounding box center [238, 354] width 410 height 16
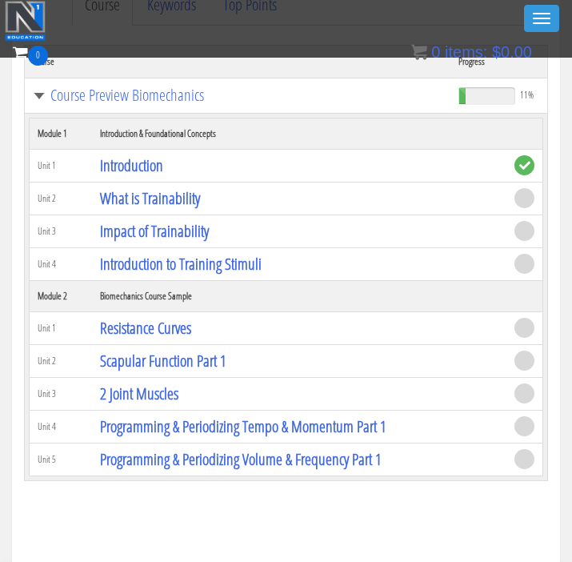
scroll to position [885, 0]
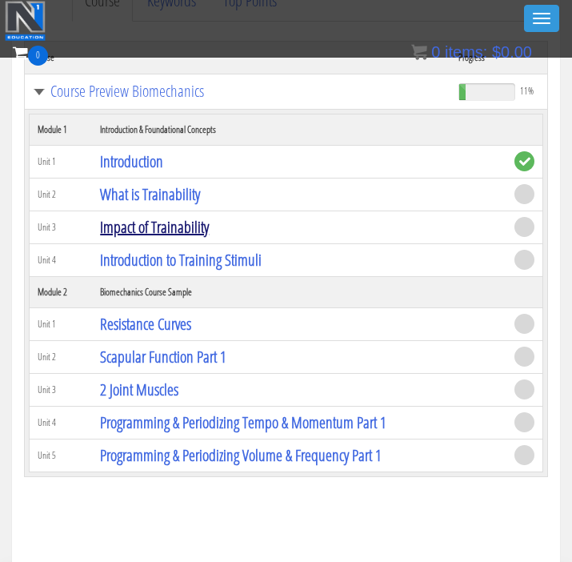
click at [179, 224] on link "Impact of Trainability" at bounding box center [154, 227] width 109 height 22
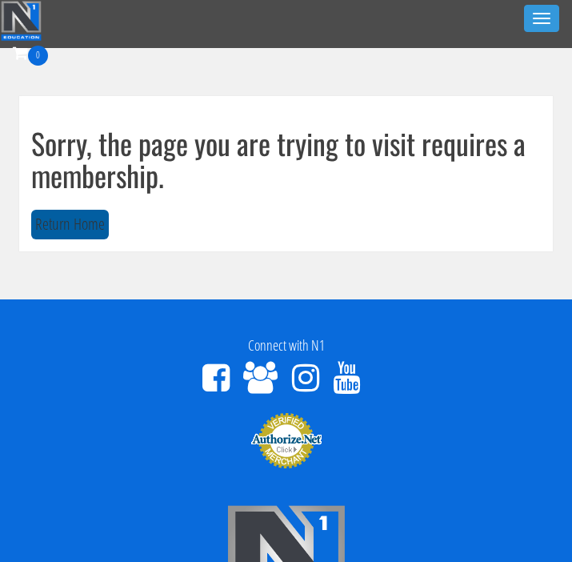
click at [78, 229] on button "Return Home" at bounding box center [70, 225] width 78 height 30
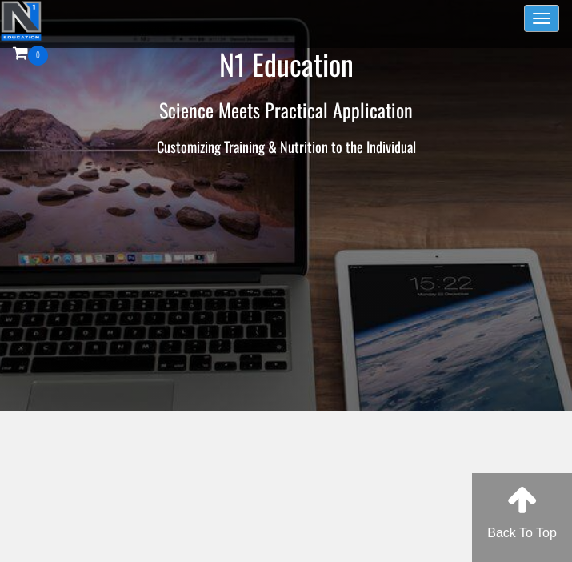
click at [547, 16] on button "Toggle navigation" at bounding box center [541, 18] width 35 height 27
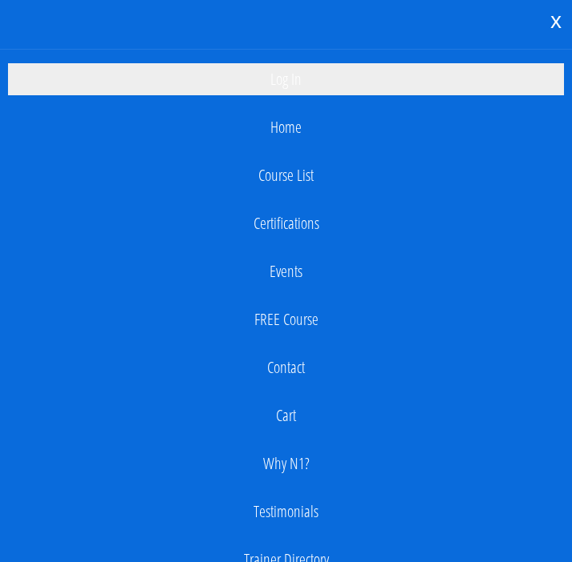
click at [299, 81] on link "Log In" at bounding box center [286, 79] width 556 height 32
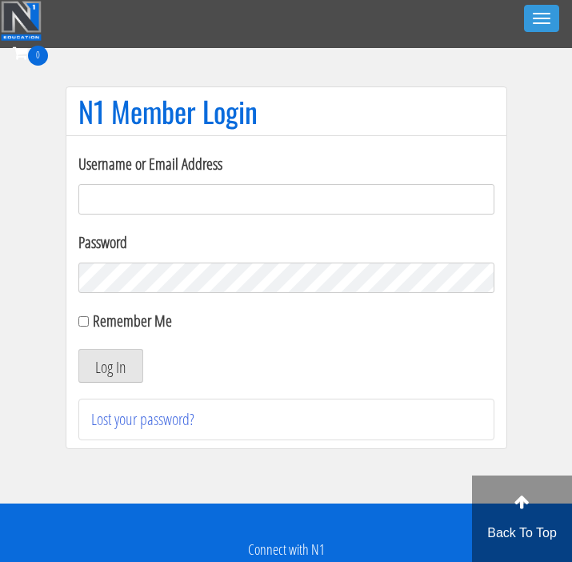
type input "[PERSON_NAME][EMAIL_ADDRESS][DOMAIN_NAME]"
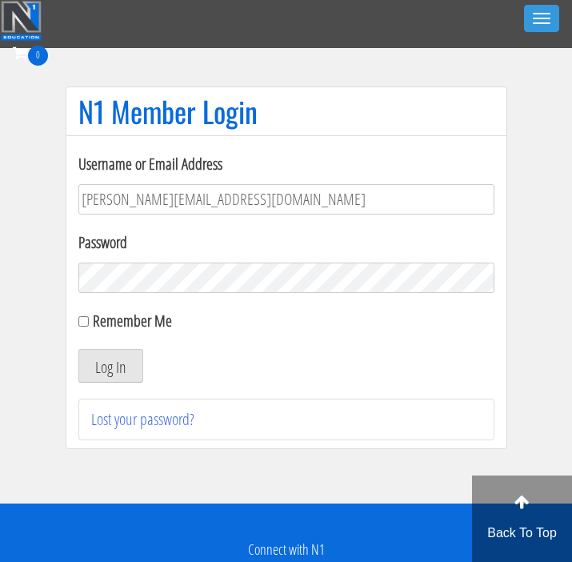
click at [85, 324] on input "Remember Me" at bounding box center [83, 321] width 10 height 10
checkbox input "true"
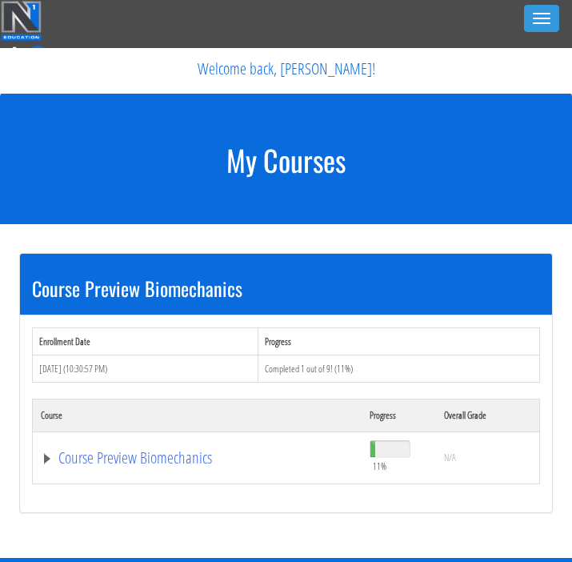
scroll to position [48, 0]
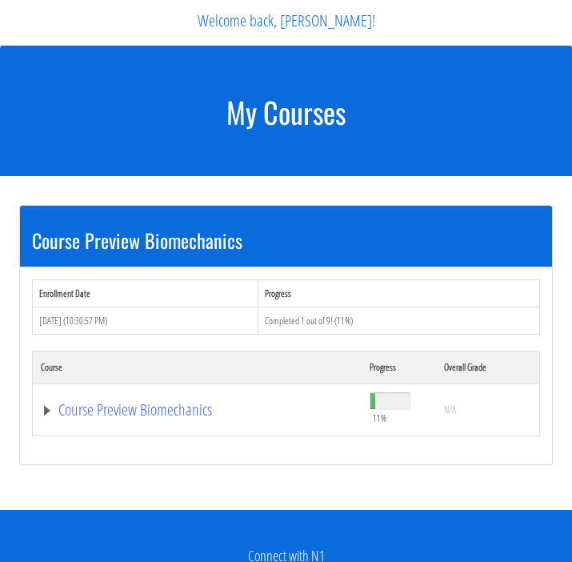
click at [40, 406] on td "Course Preview Biomechanics" at bounding box center [198, 410] width 330 height 52
click at [58, 408] on link "Course Preview Biomechanics" at bounding box center [197, 410] width 313 height 16
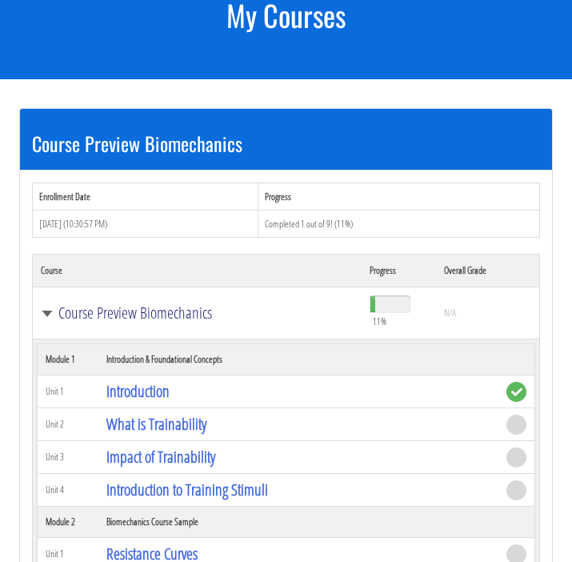
scroll to position [154, 0]
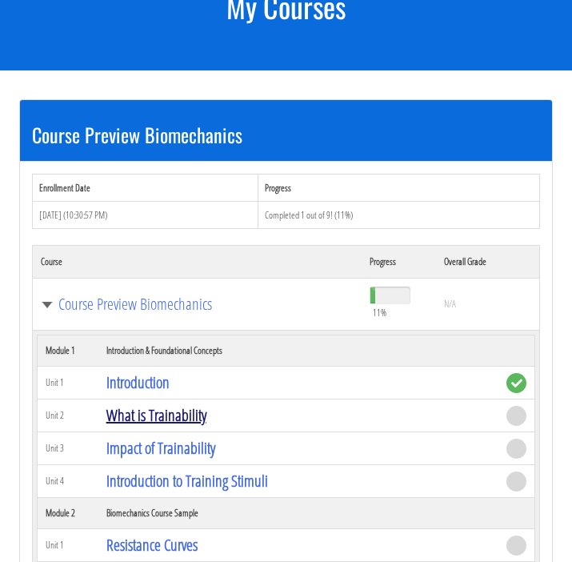
click at [170, 412] on link "What is Trainability" at bounding box center [156, 415] width 100 height 22
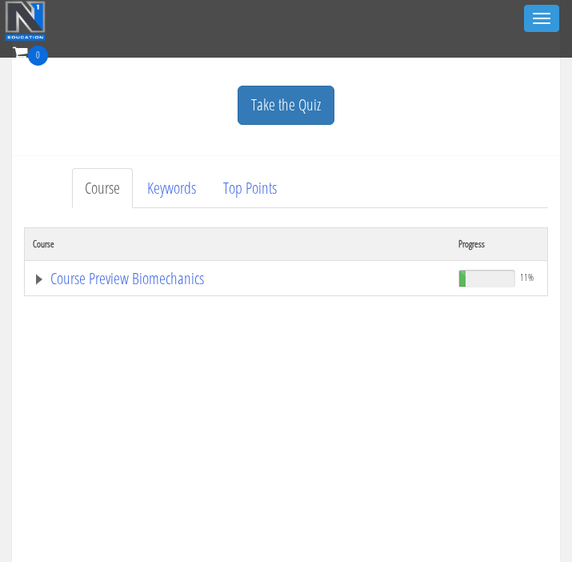
scroll to position [694, 0]
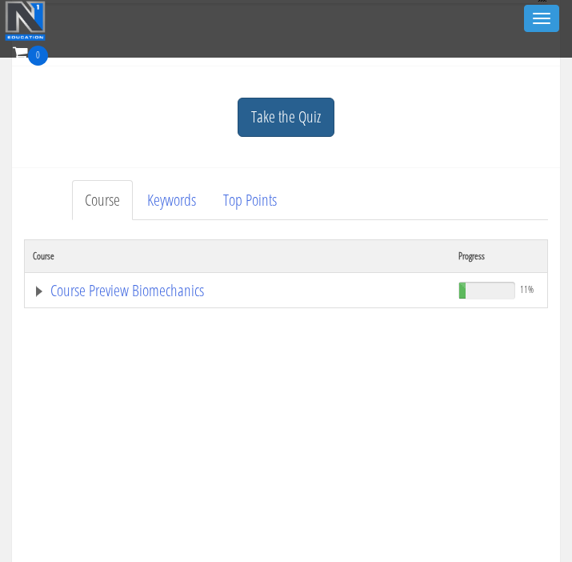
click at [299, 110] on link "Take the Quiz" at bounding box center [286, 117] width 97 height 39
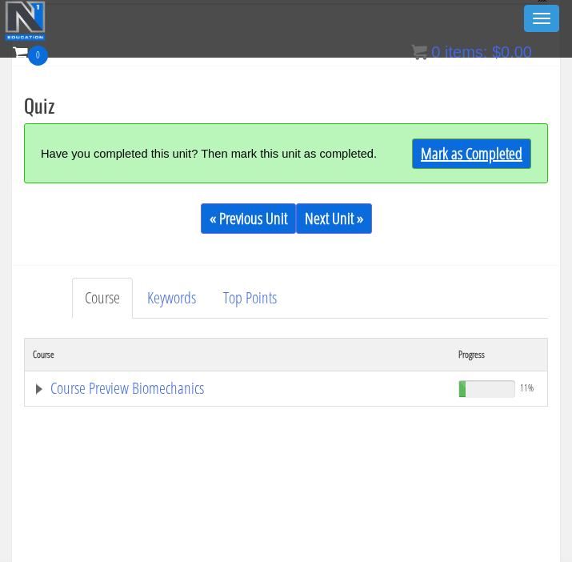
click at [464, 157] on link "Mark as Completed" at bounding box center [471, 154] width 119 height 30
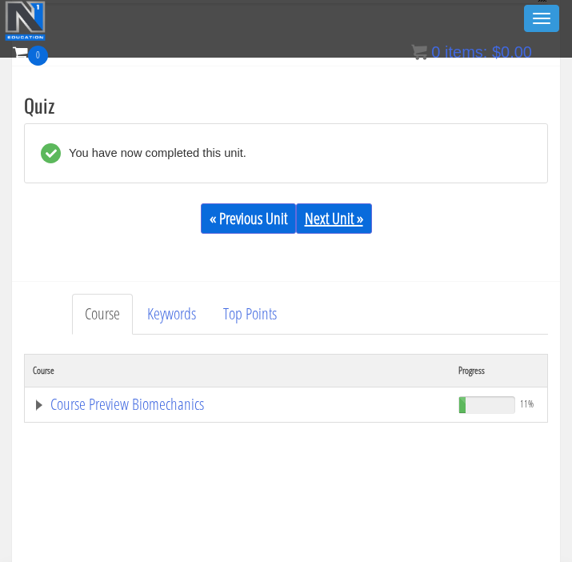
click at [348, 216] on link "Next Unit »" at bounding box center [334, 218] width 76 height 30
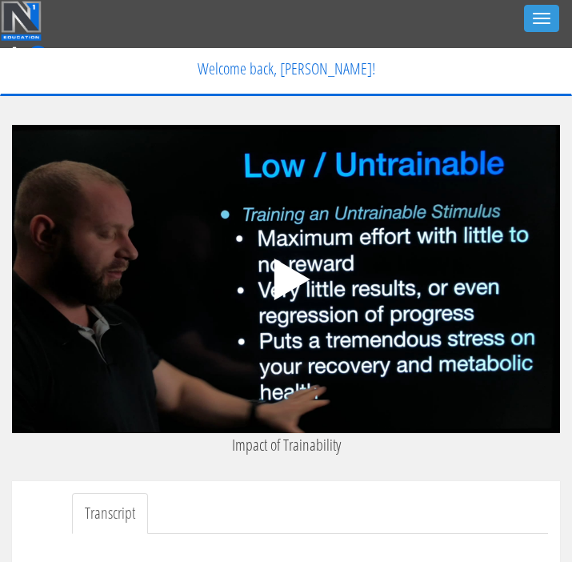
click at [291, 274] on polygon at bounding box center [292, 280] width 36 height 42
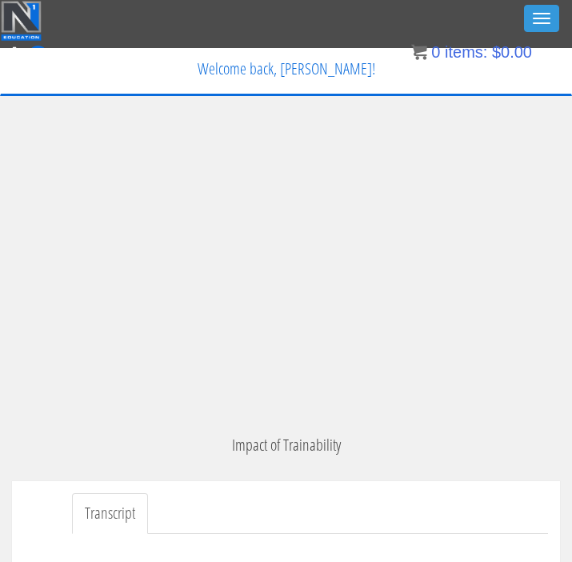
scroll to position [345, 0]
click at [117, 265] on div ".a{fill:#000;opacity:0.65;}.b{fill:#fff;opacity:1.0;} .fp-color-play{opacity:0.…" at bounding box center [286, 279] width 548 height 308
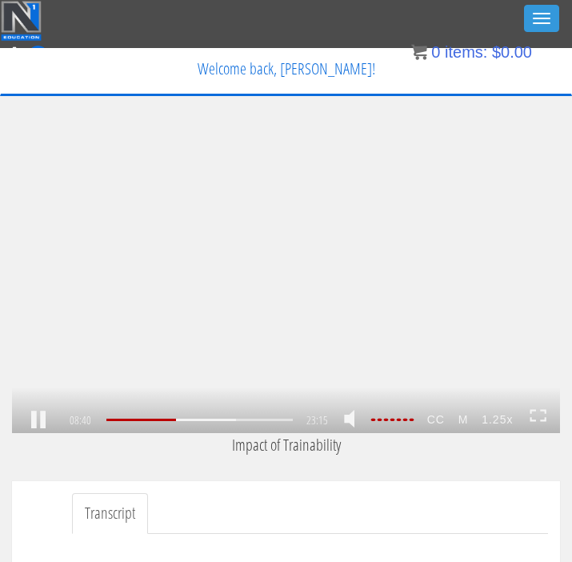
click at [156, 339] on div ".a{fill:#000;opacity:0.65;}.b{fill:#fff;opacity:1.0;} .fp-color-play{opacity:0.…" at bounding box center [286, 279] width 548 height 308
